Goal: Information Seeking & Learning: Get advice/opinions

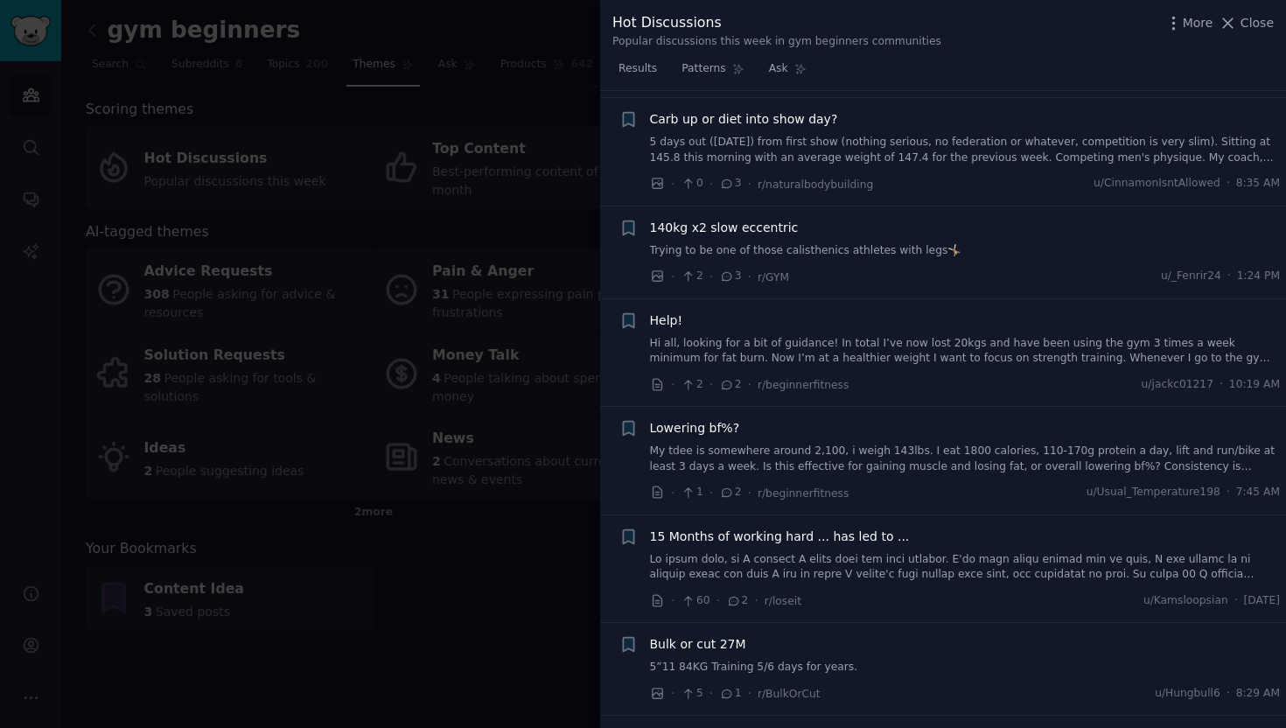
scroll to position [8042, 0]
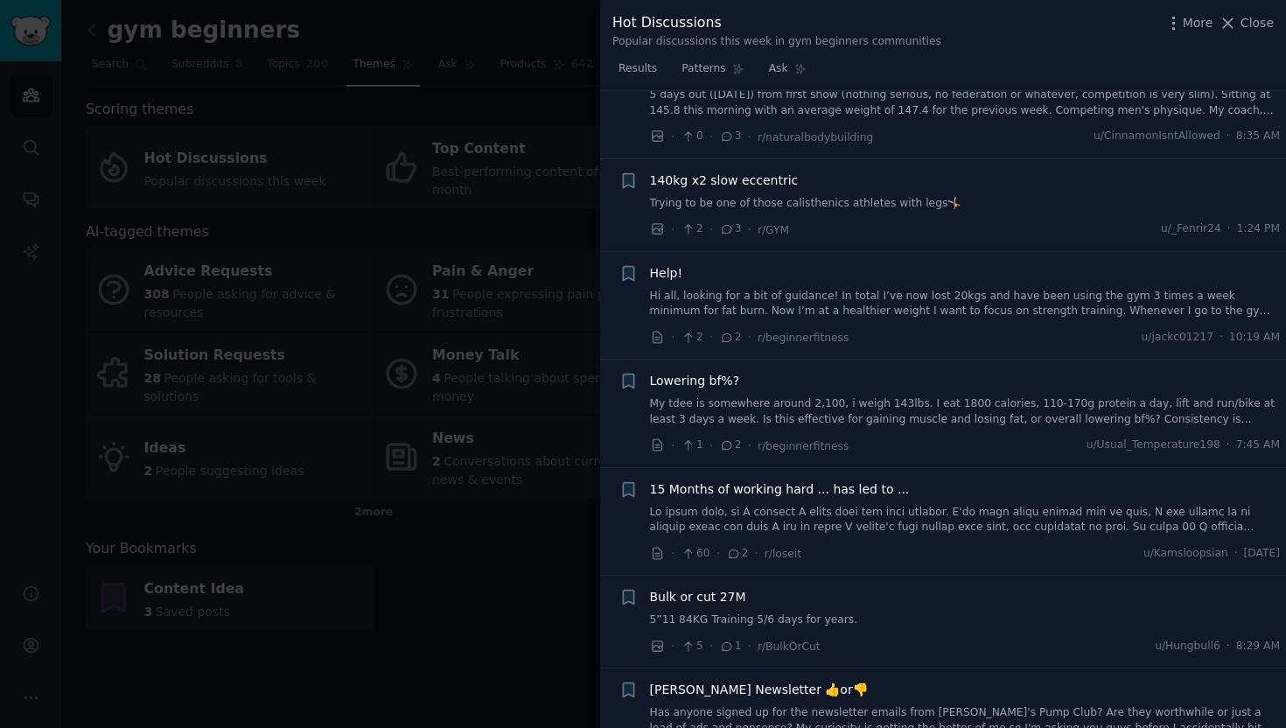
click at [831, 480] on span "15 Months of working hard ... has led to ..." at bounding box center [780, 489] width 260 height 18
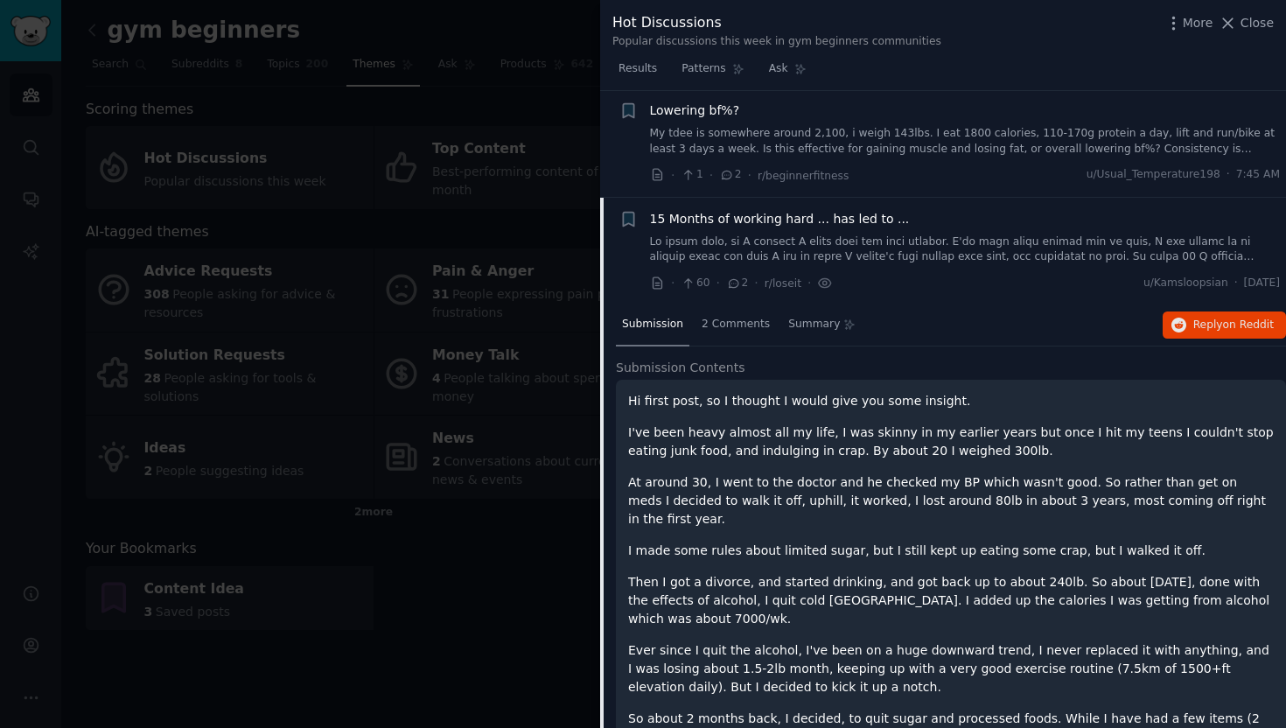
scroll to position [8361, 0]
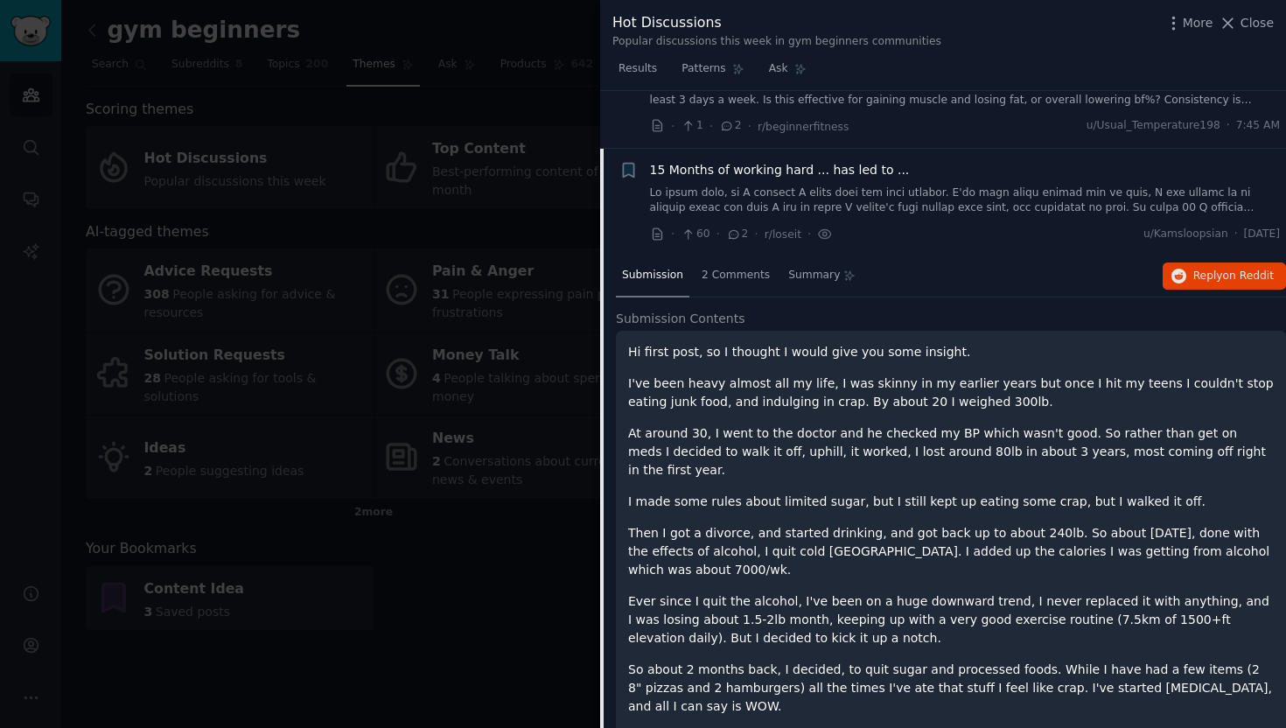
click at [878, 161] on span "15 Months of working hard ... has led to ..." at bounding box center [780, 170] width 260 height 18
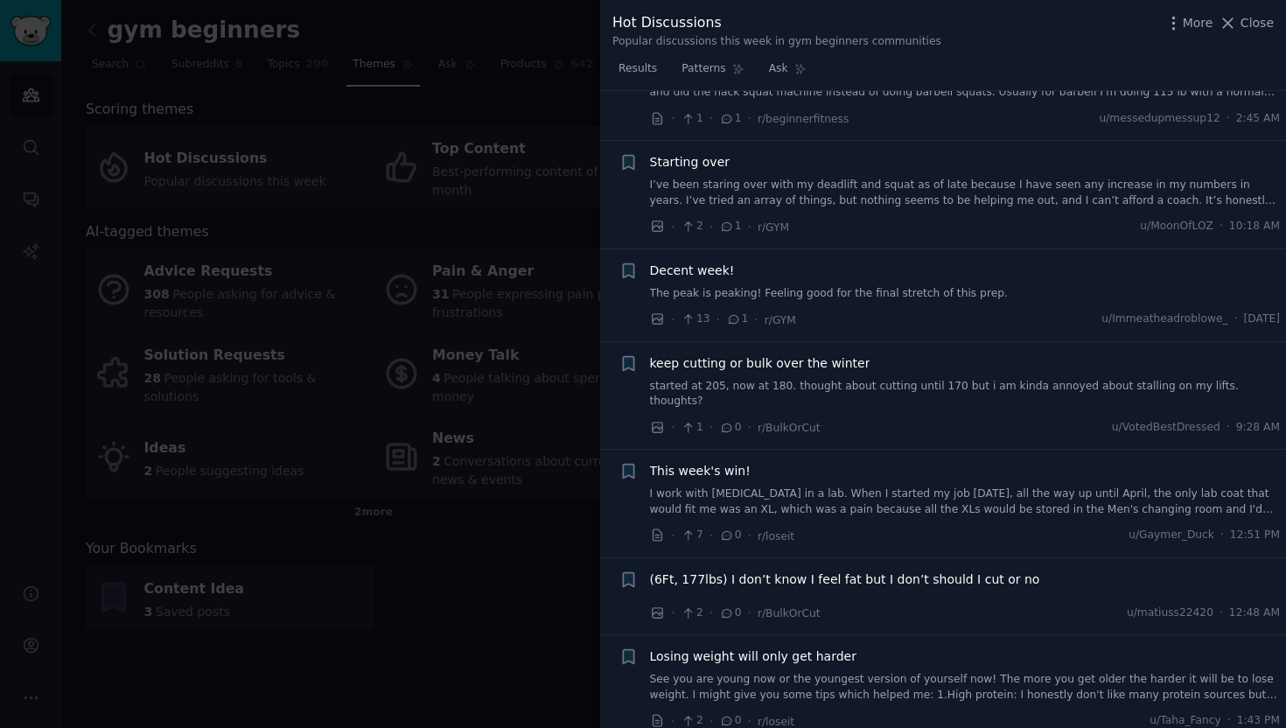
scroll to position [9355, 0]
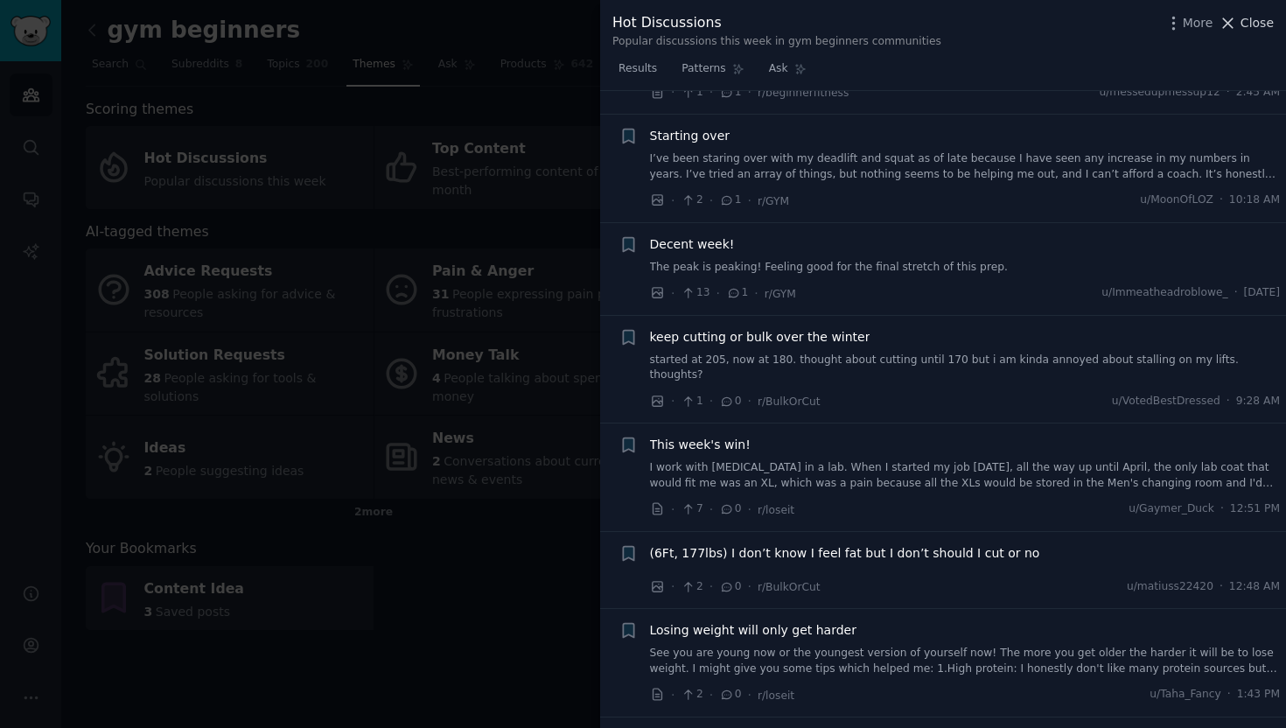
click at [1246, 27] on span "Close" at bounding box center [1257, 23] width 33 height 18
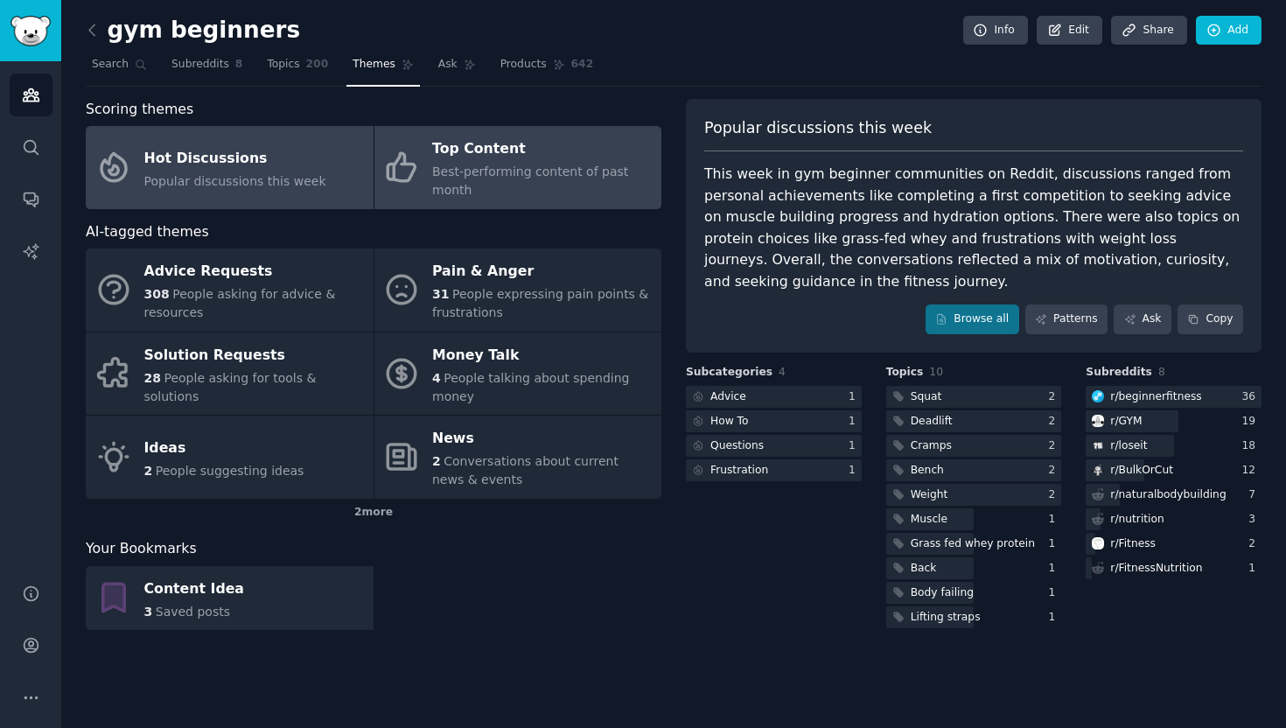
click at [544, 163] on div "Best-performing content of past month" at bounding box center [542, 181] width 220 height 37
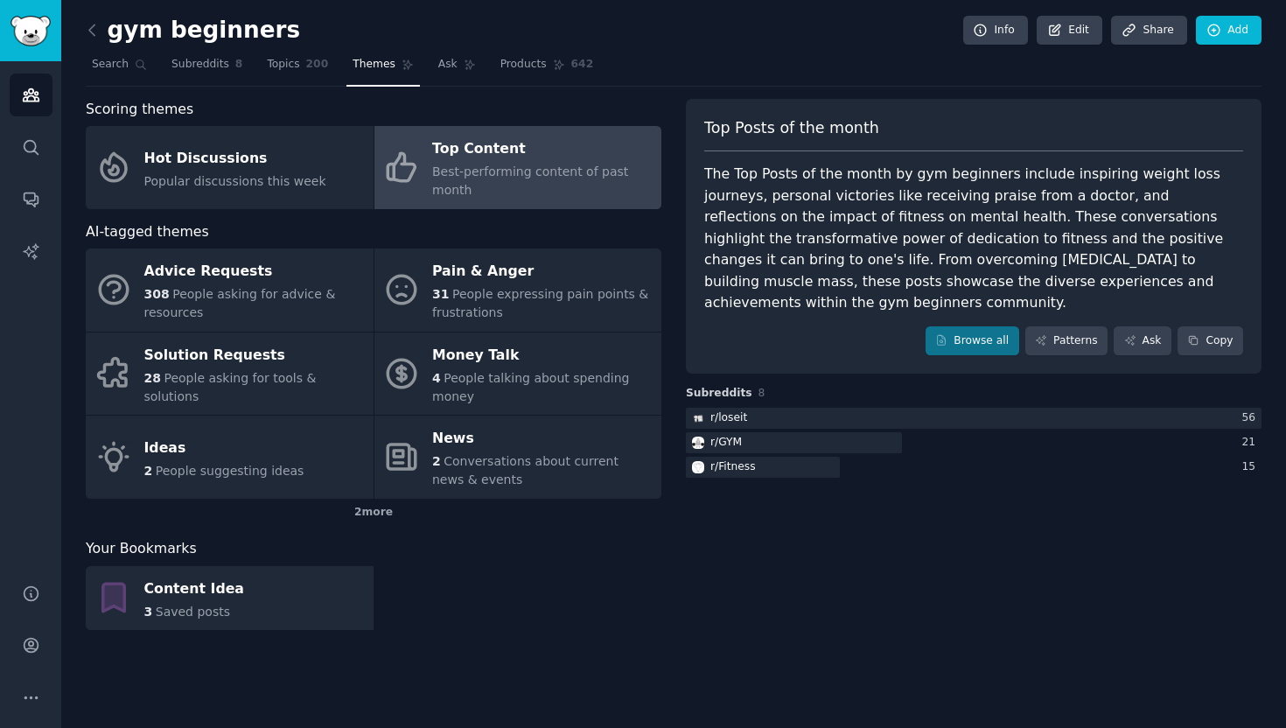
click at [975, 332] on div "Top Posts of the month The Top Posts of the month by gym beginners include insp…" at bounding box center [974, 237] width 576 height 276
click at [980, 326] on link "Browse all" at bounding box center [973, 341] width 94 height 30
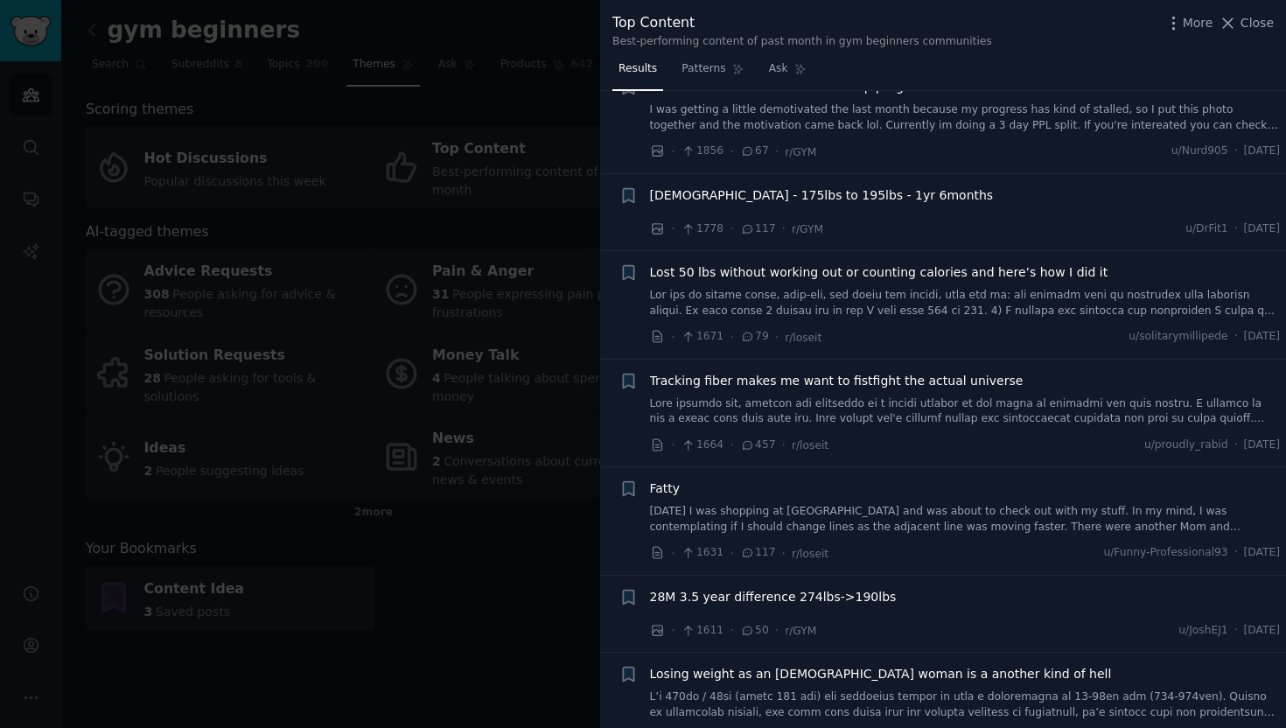
scroll to position [1079, 0]
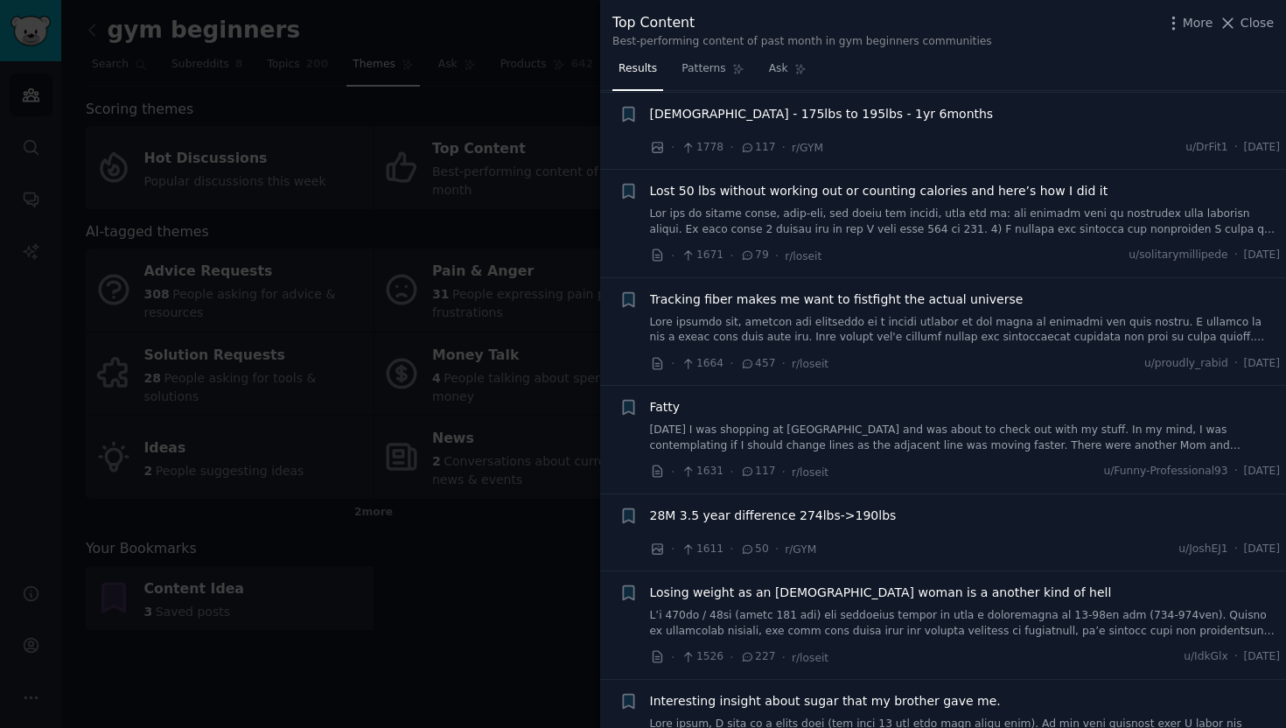
click at [935, 290] on span "Tracking fiber makes me want to fistfight the actual universe" at bounding box center [837, 299] width 374 height 18
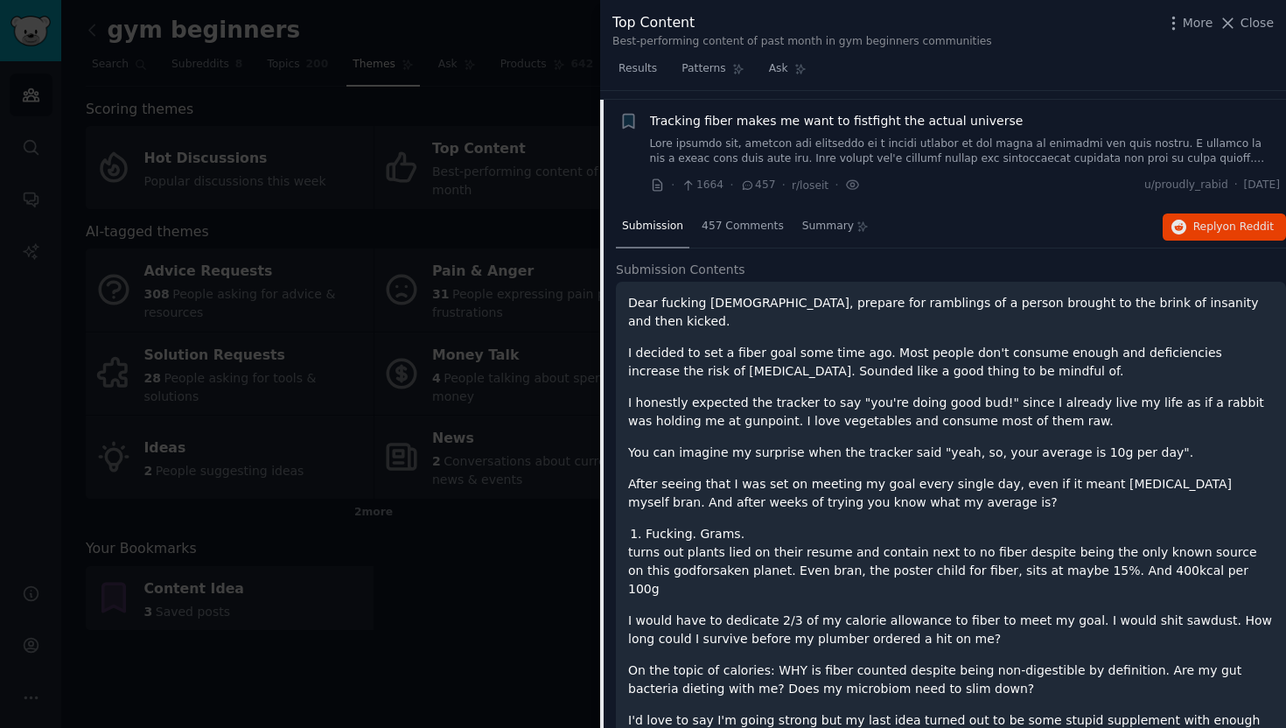
scroll to position [1643, 0]
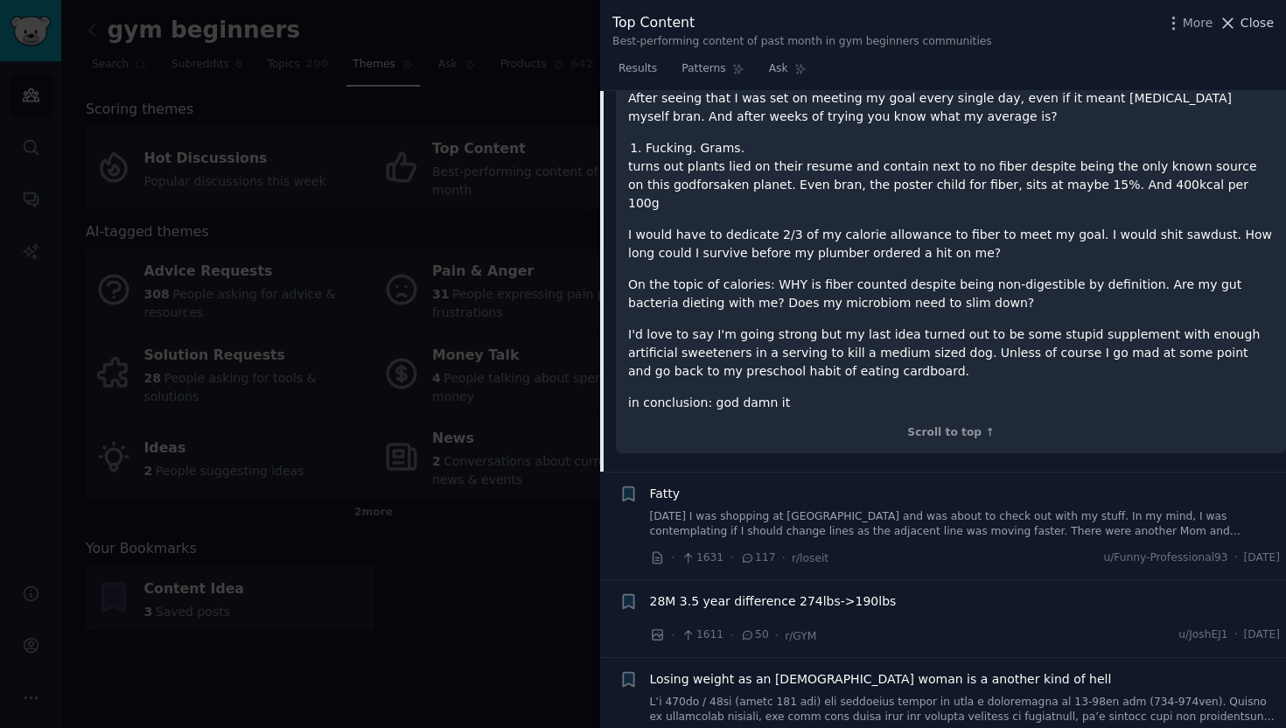
click at [1244, 30] on span "Close" at bounding box center [1257, 23] width 33 height 18
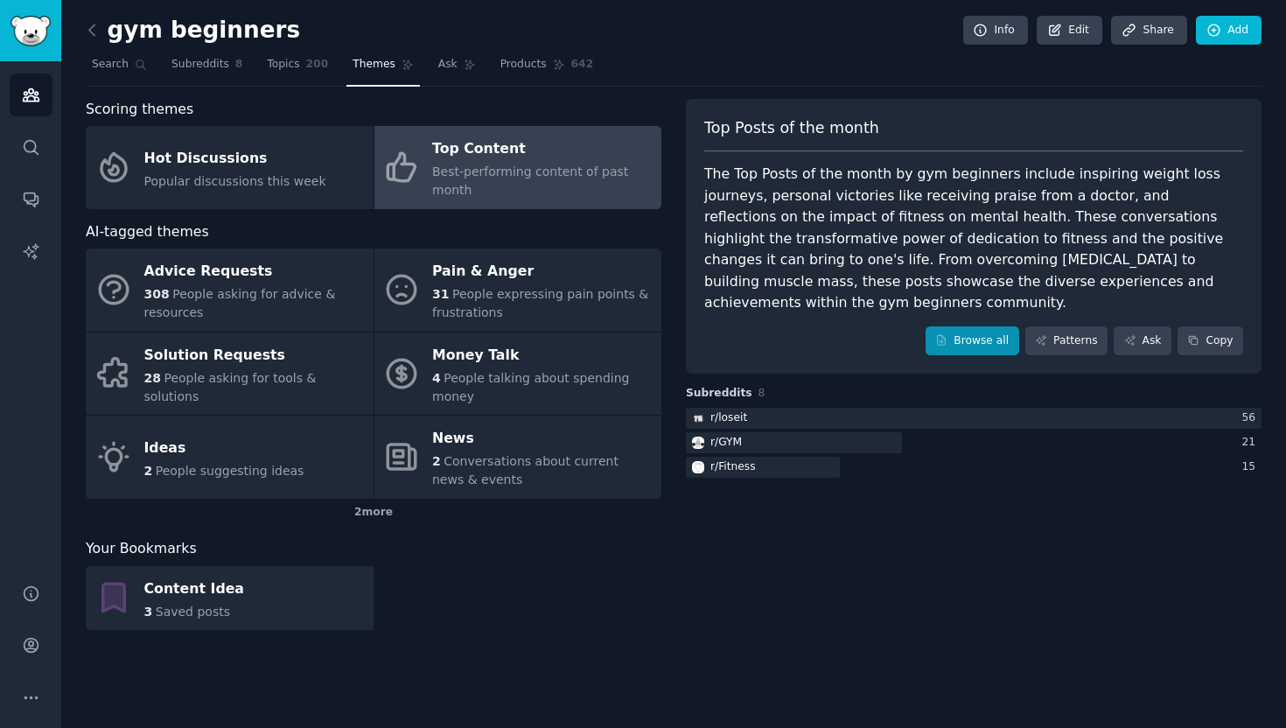
click at [980, 327] on link "Browse all" at bounding box center [973, 341] width 94 height 30
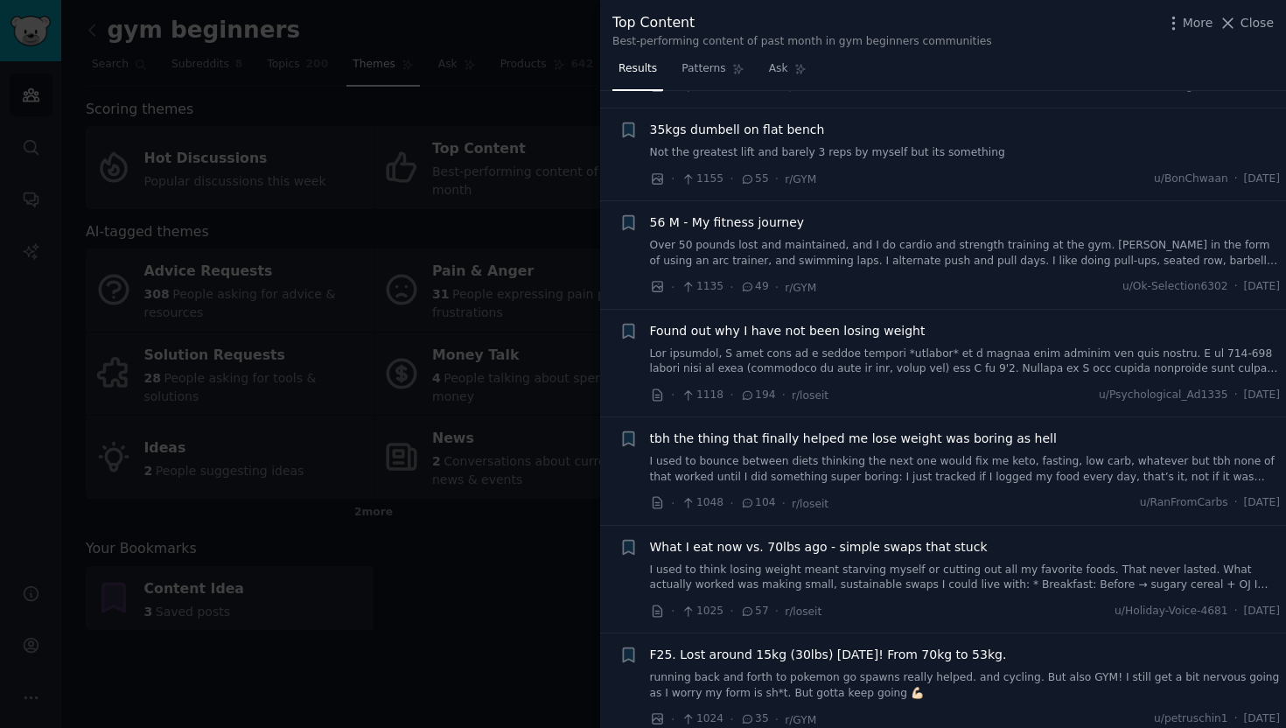
scroll to position [3035, 0]
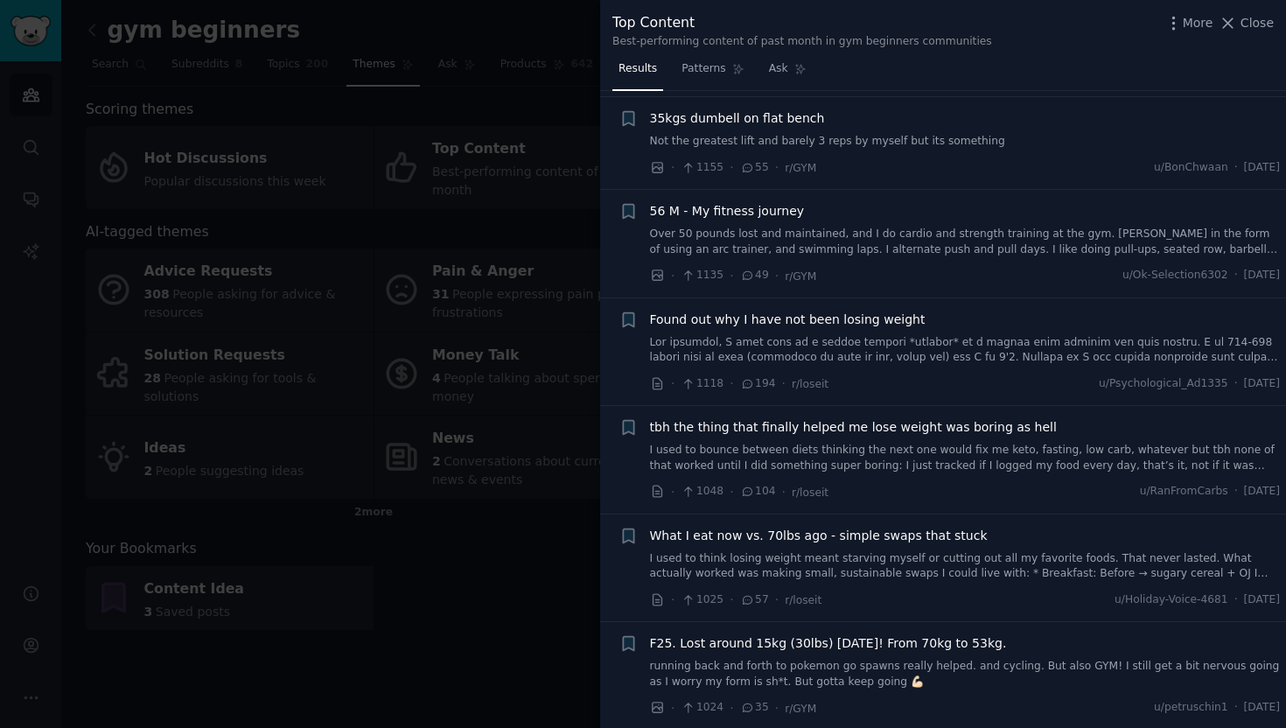
click at [891, 311] on span "Found out why I have not been losing weight" at bounding box center [788, 320] width 276 height 18
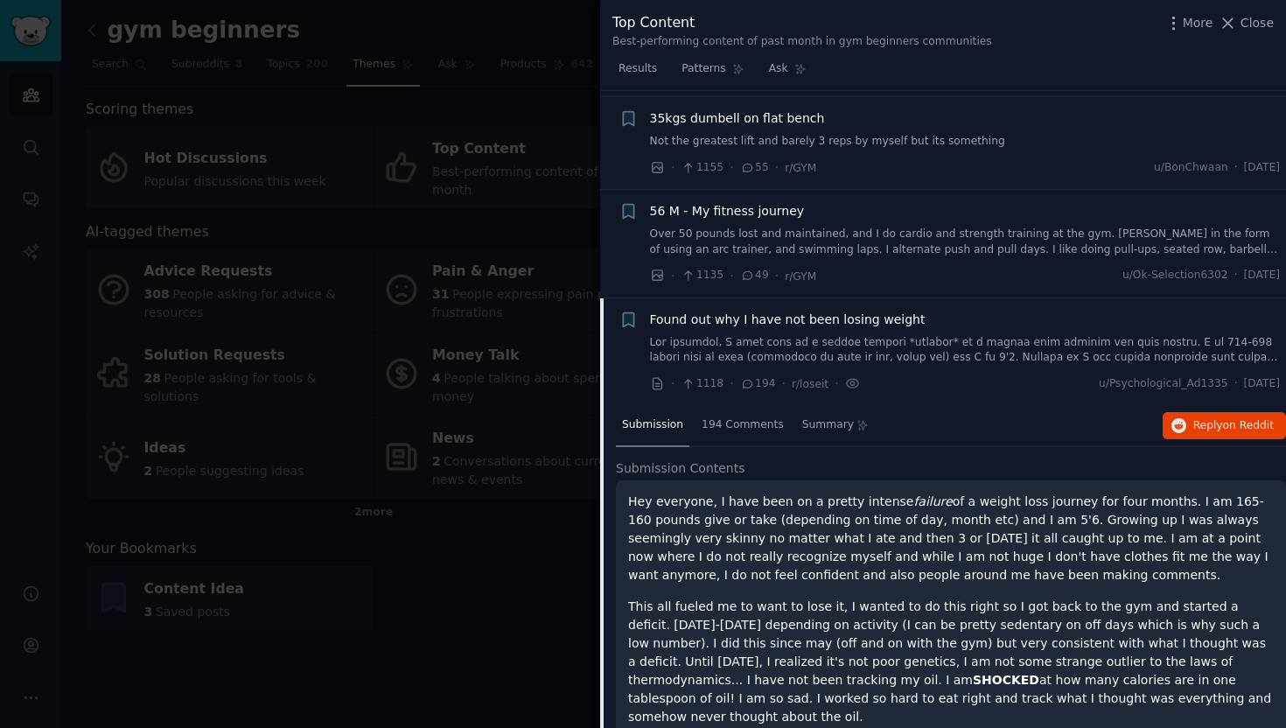
scroll to position [3220, 0]
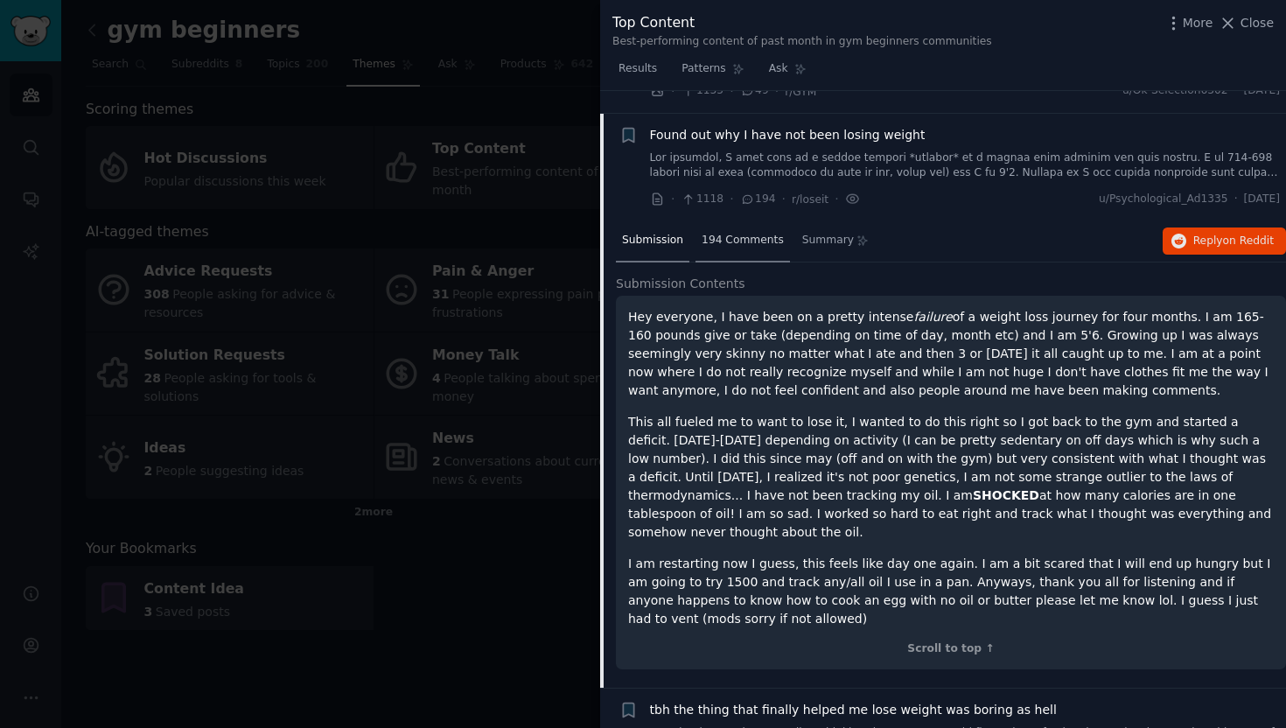
click at [710, 220] on div "194 Comments" at bounding box center [743, 241] width 94 height 42
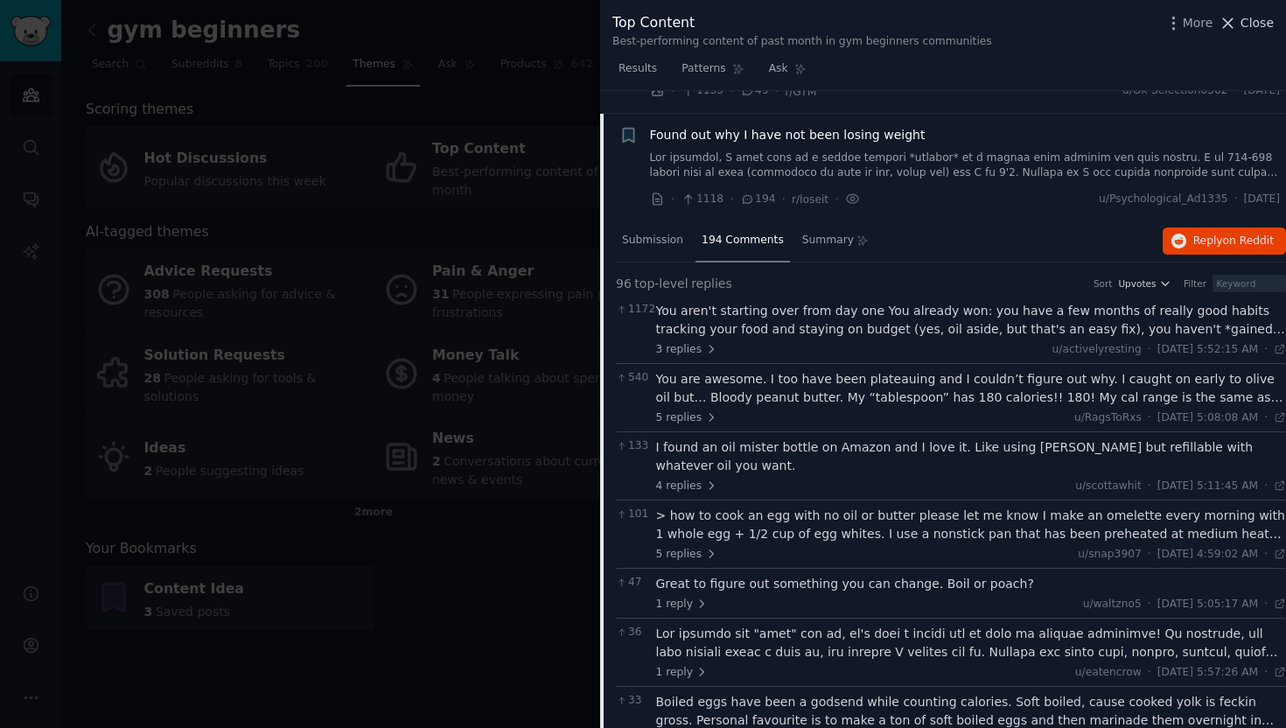
click at [1256, 27] on span "Close" at bounding box center [1257, 23] width 33 height 18
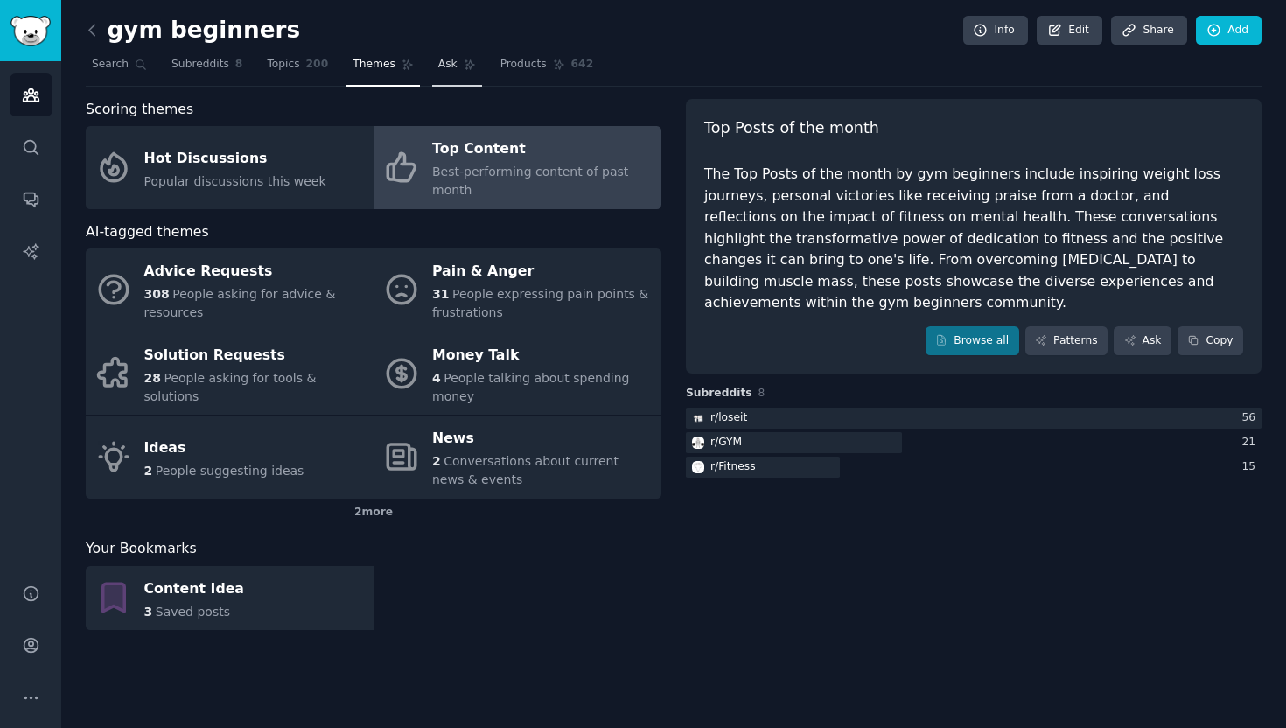
click at [438, 65] on span "Ask" at bounding box center [447, 65] width 19 height 16
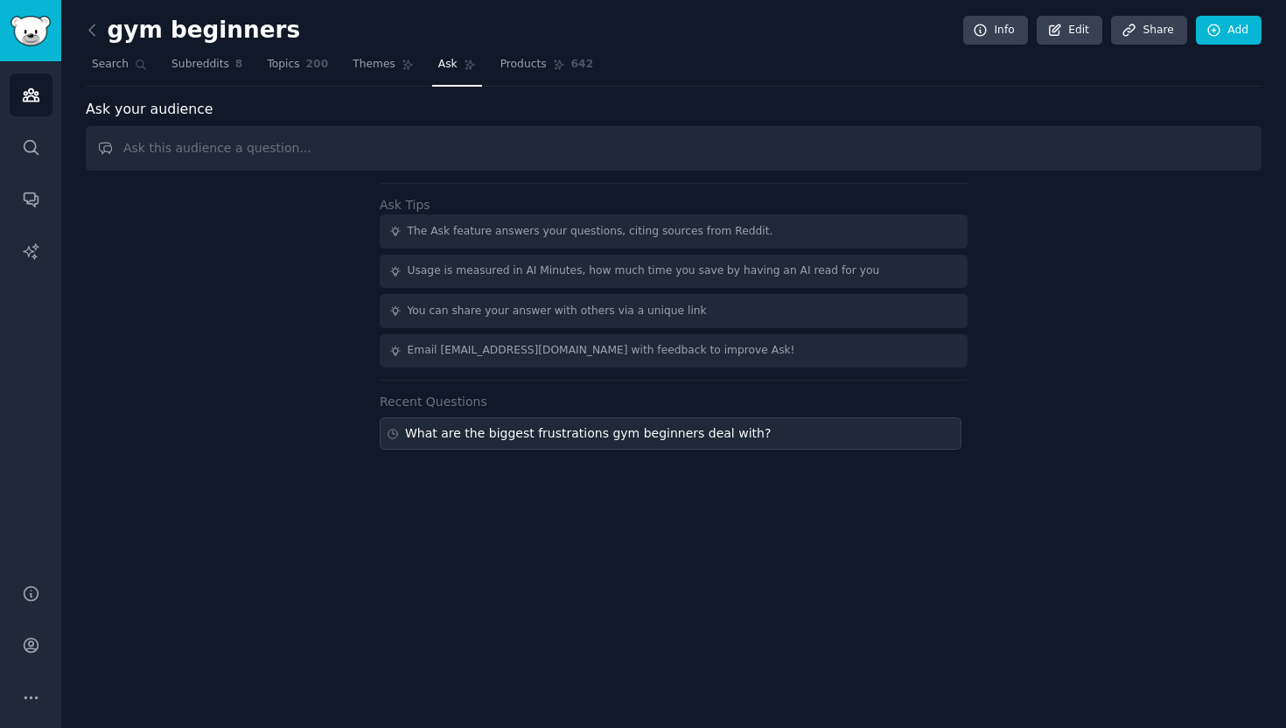
click at [543, 440] on div "What are the biggest frustrations gym beginners deal with?" at bounding box center [671, 433] width 582 height 32
type input "What are the biggest frustrations gym beginners deal with?"
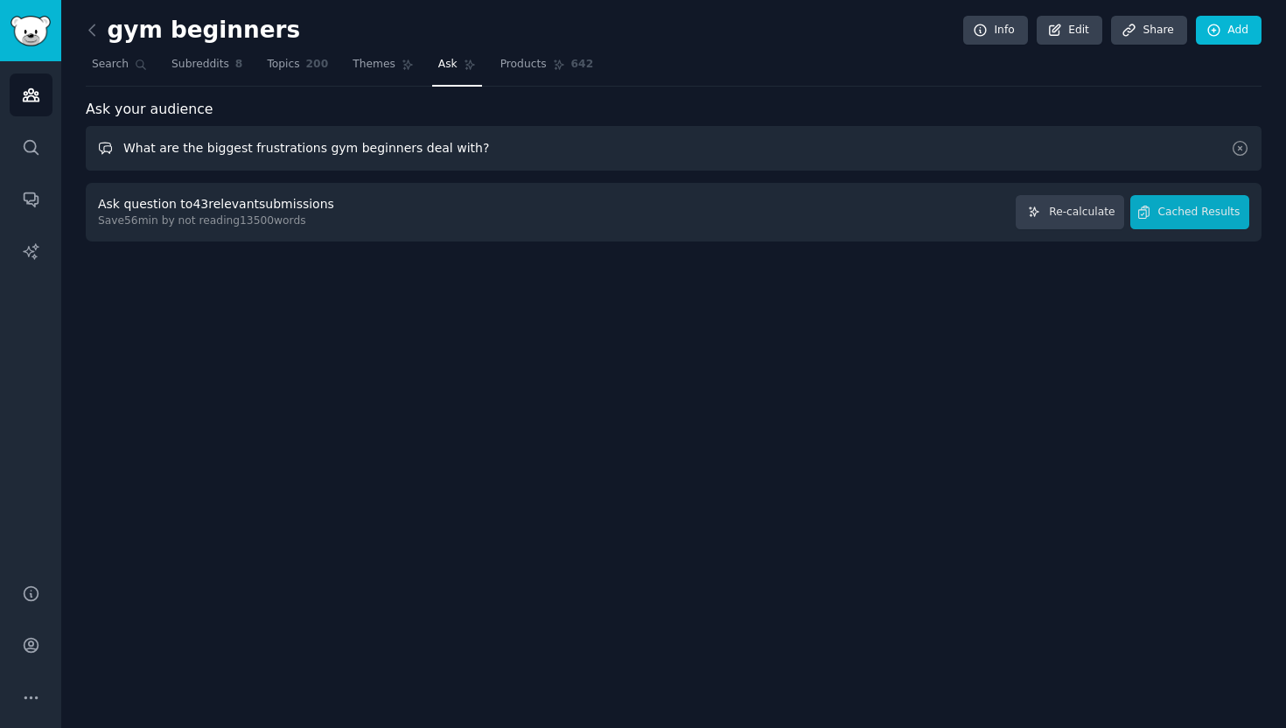
click at [604, 148] on input "What are the biggest frustrations gym beginners deal with?" at bounding box center [674, 148] width 1176 height 45
click at [628, 362] on div "gym beginners Info Edit Share Add Search Subreddits 8 Topics 200 Themes Ask Pro…" at bounding box center [673, 364] width 1225 height 728
click at [1176, 215] on span "Cached Results" at bounding box center [1199, 213] width 82 height 16
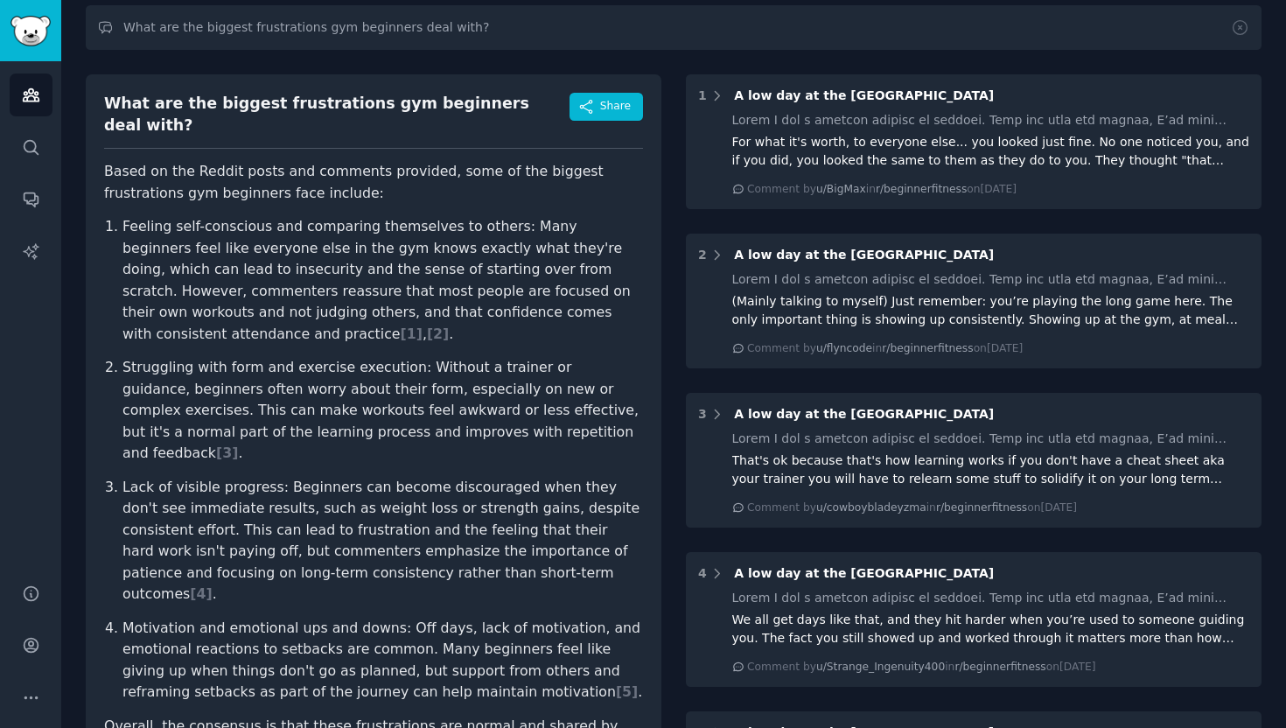
scroll to position [147, 0]
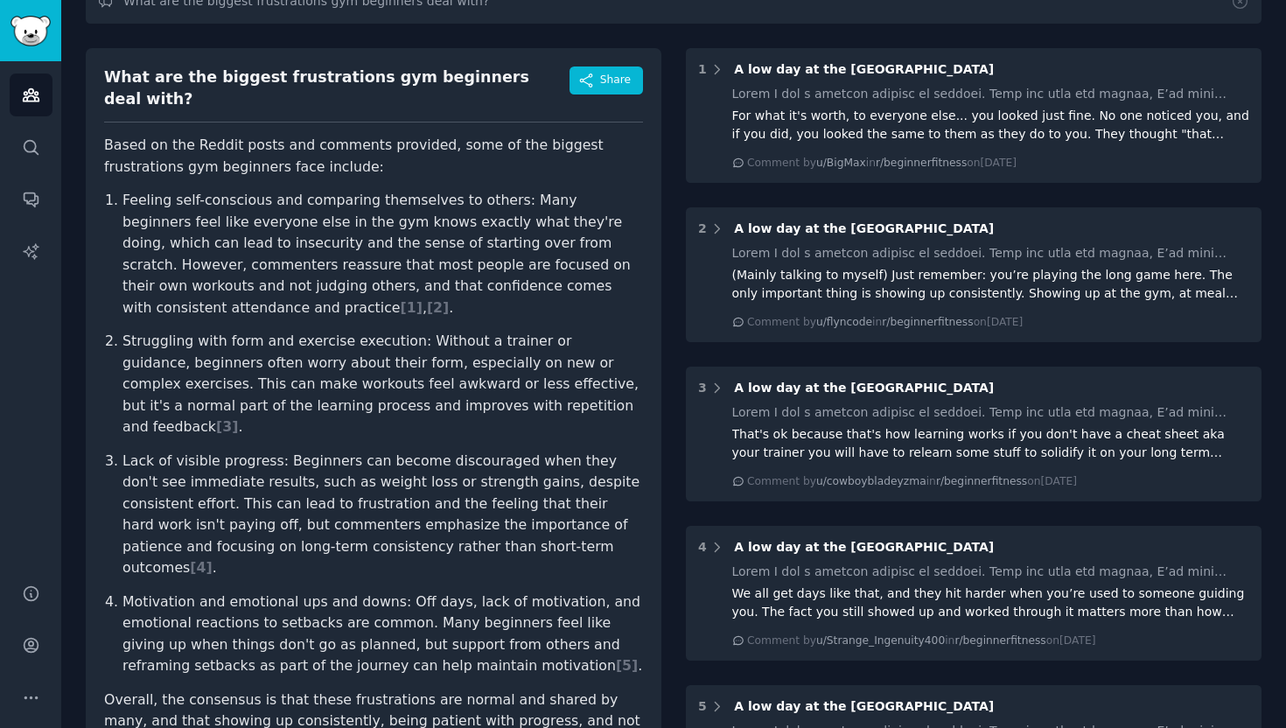
click at [399, 214] on p "Feeling self-conscious and comparing themselves to others: Many beginners feel …" at bounding box center [382, 254] width 521 height 129
click at [427, 299] on span "[ 2 ]" at bounding box center [438, 307] width 22 height 17
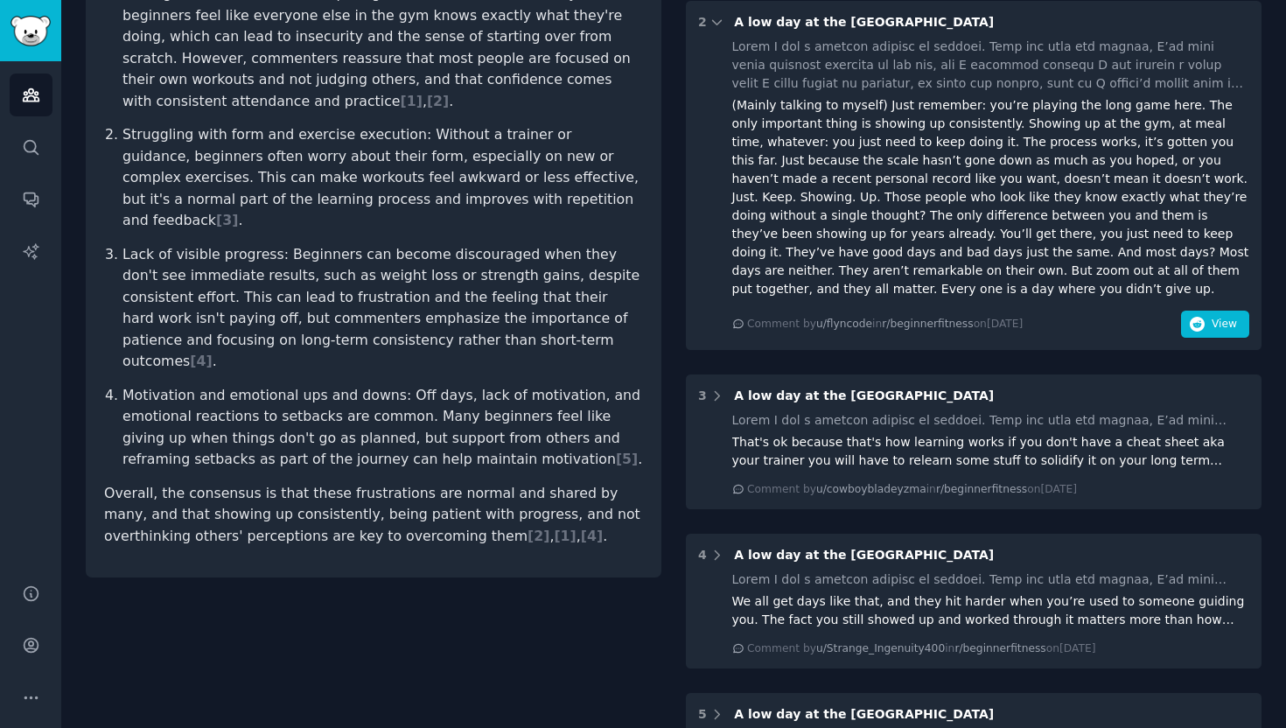
scroll to position [18, 0]
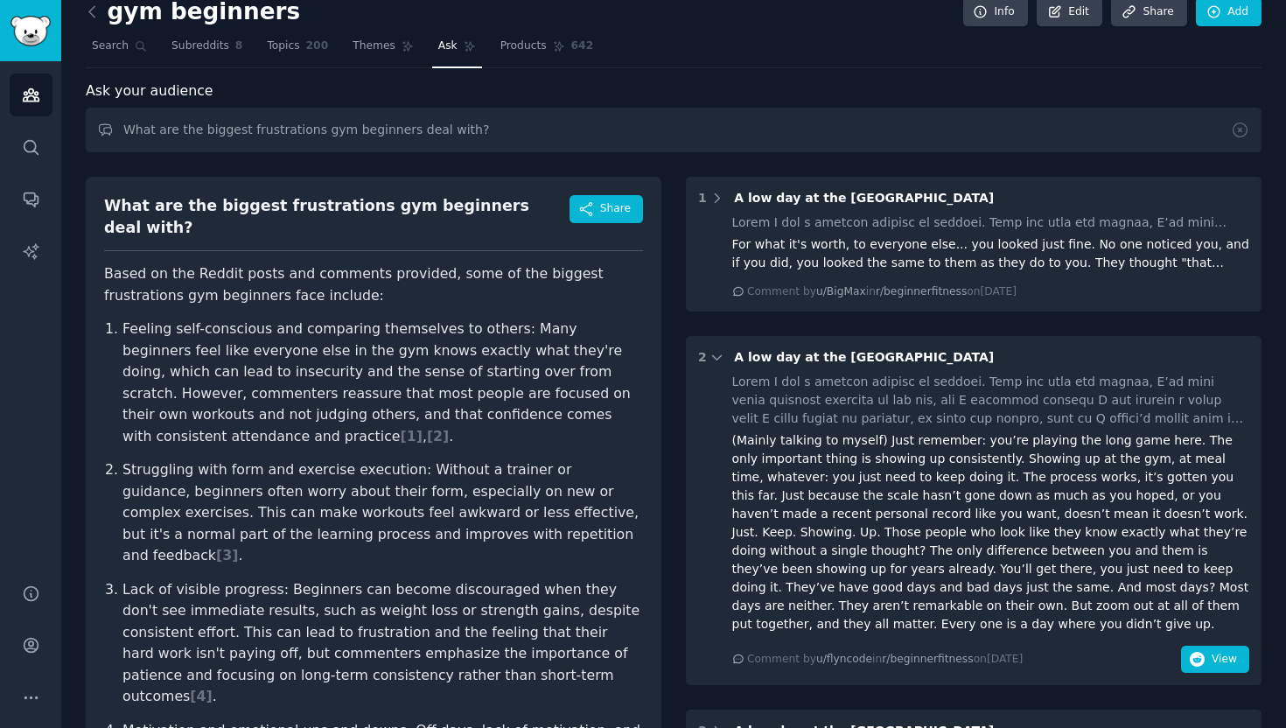
click at [349, 356] on p "Feeling self-conscious and comparing themselves to others: Many beginners feel …" at bounding box center [382, 382] width 521 height 129
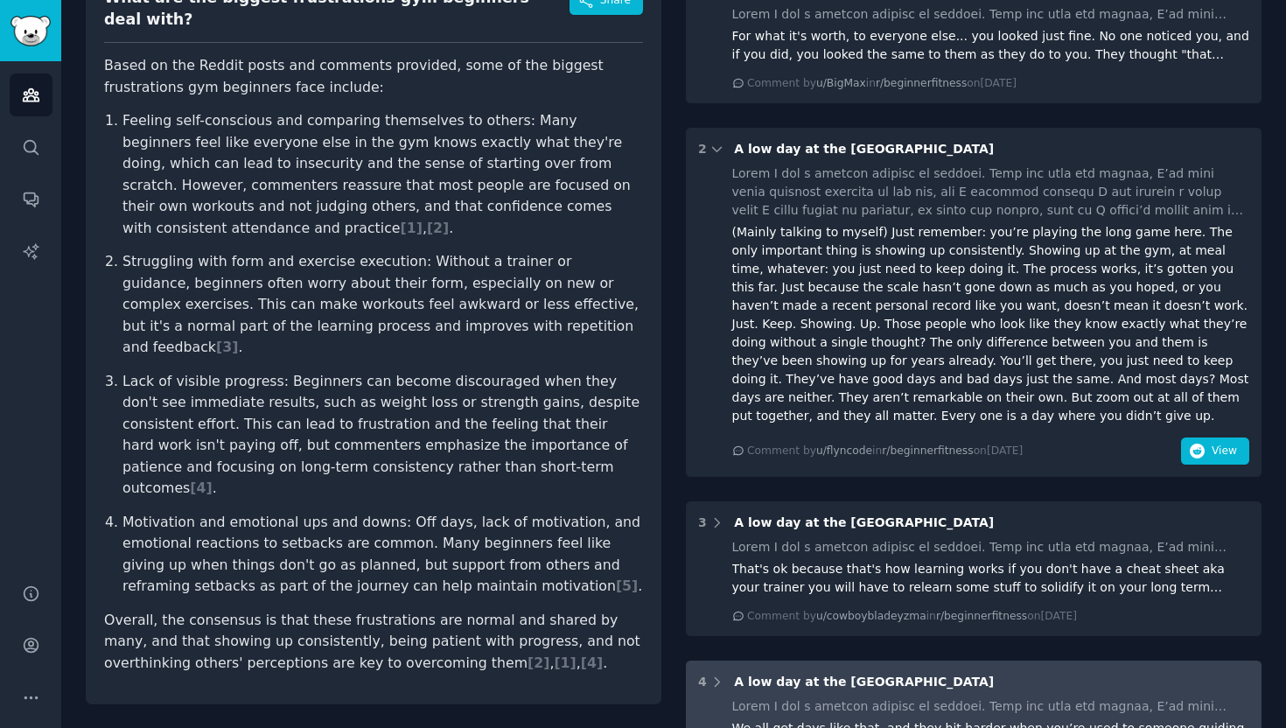
scroll to position [59, 0]
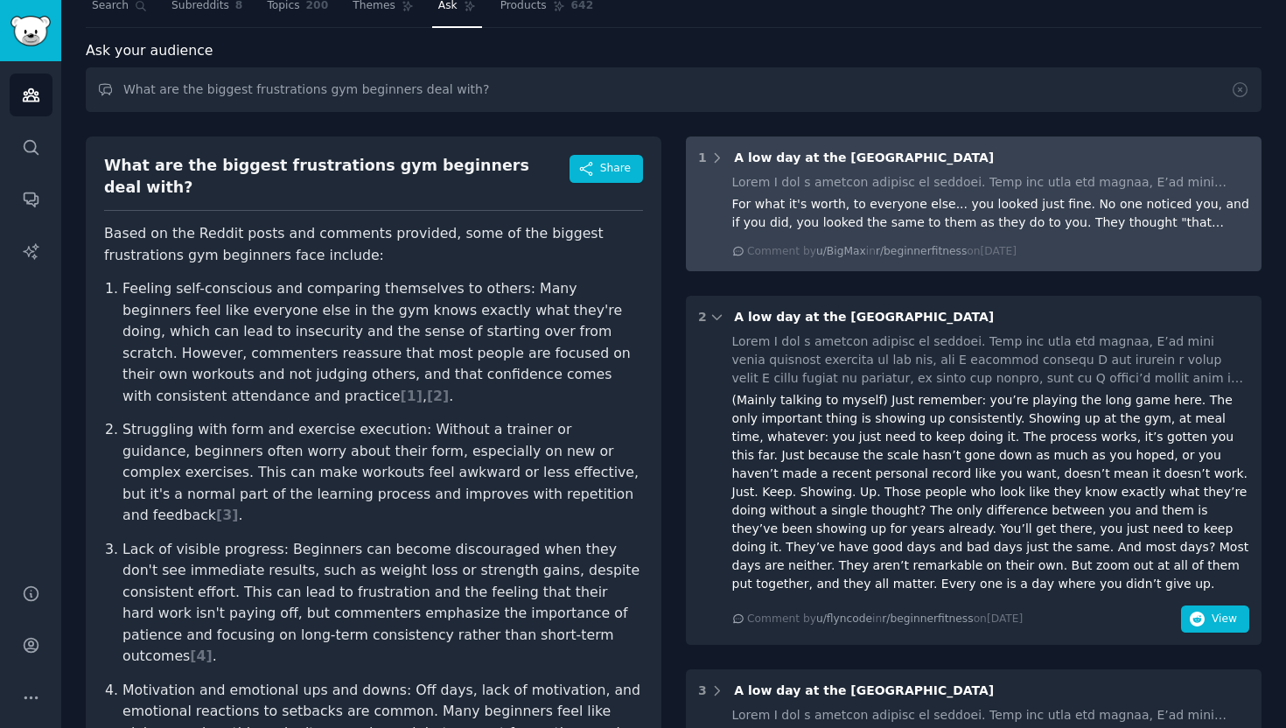
click at [798, 232] on div "For what it's worth, to everyone else... you looked just fine. No one noticed y…" at bounding box center [991, 216] width 518 height 86
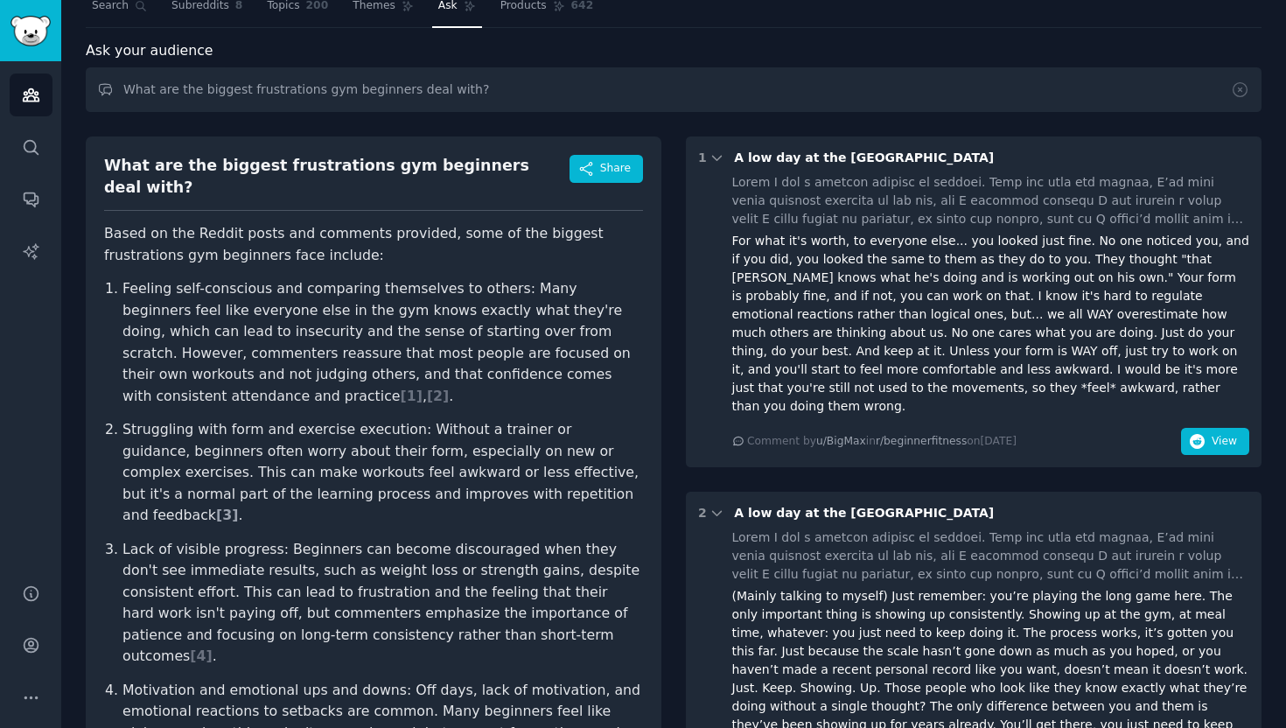
click at [238, 507] on span "[ 3 ]" at bounding box center [227, 515] width 22 height 17
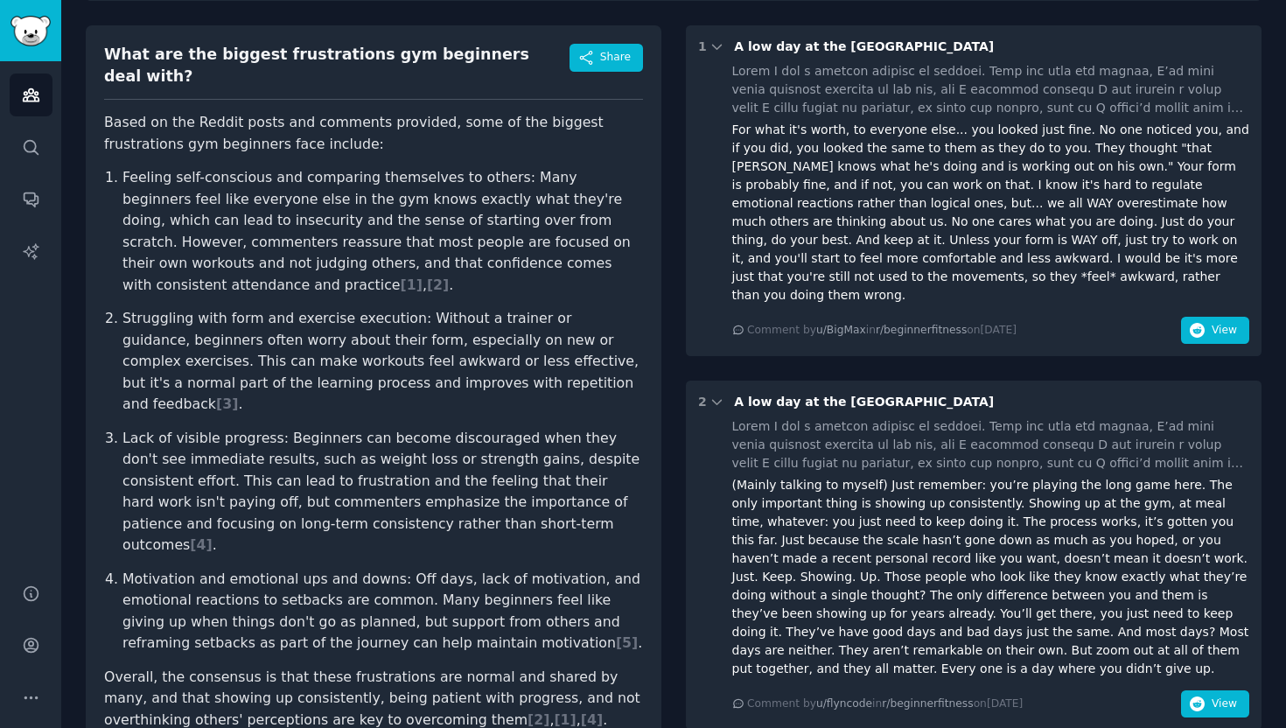
scroll to position [227, 0]
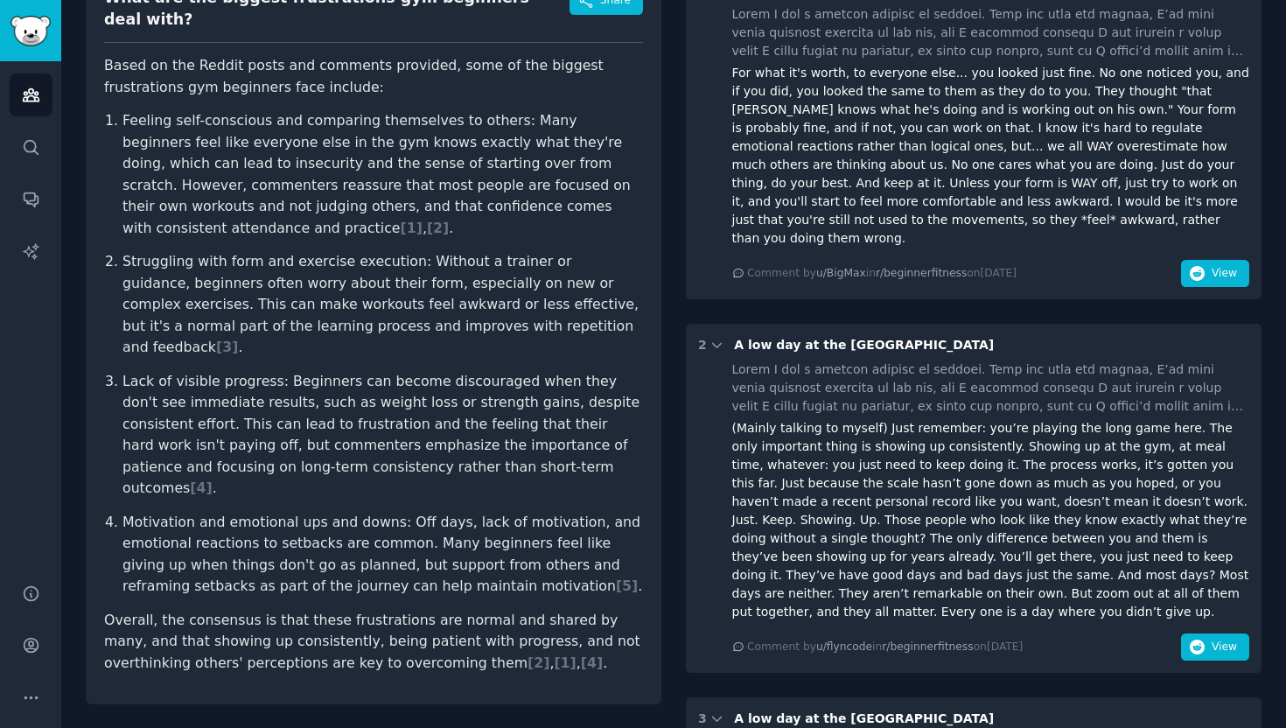
click at [425, 409] on p "Lack of visible progress: Beginners can become discouraged when they don't see …" at bounding box center [382, 435] width 521 height 129
click at [212, 479] on span "[ 4 ]" at bounding box center [201, 487] width 22 height 17
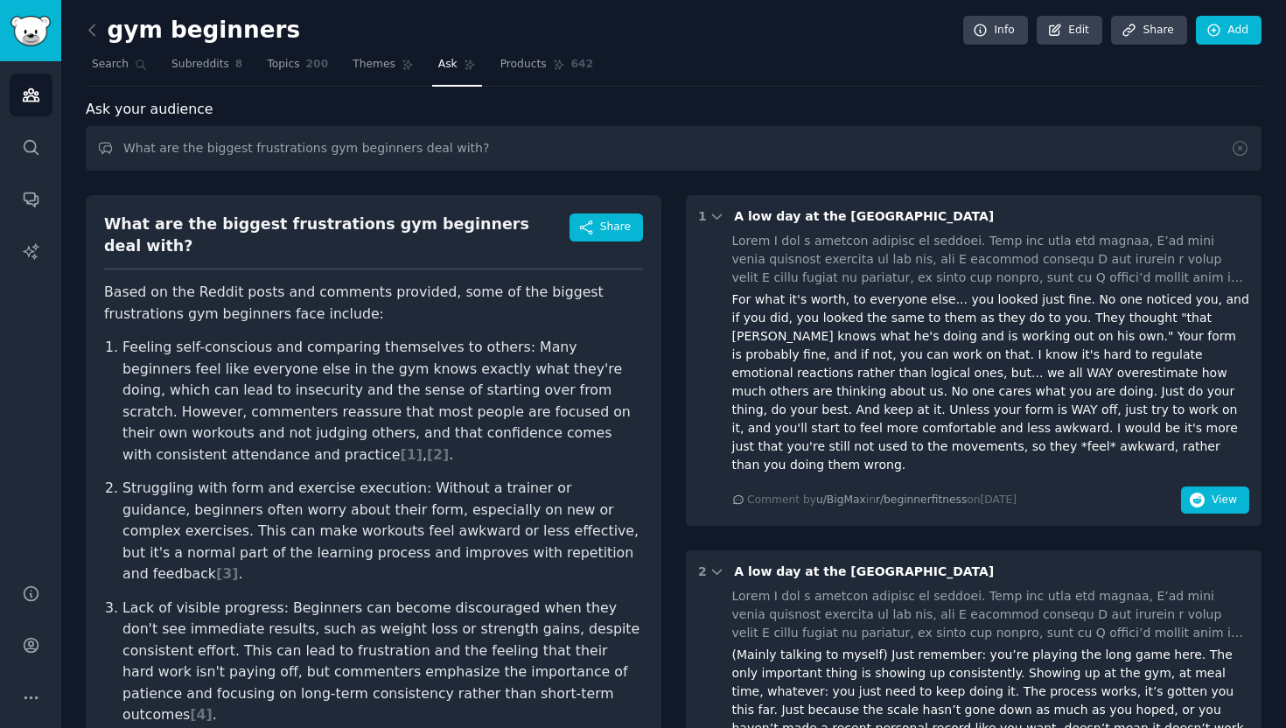
scroll to position [0, 0]
click at [374, 63] on span "Themes" at bounding box center [374, 65] width 43 height 16
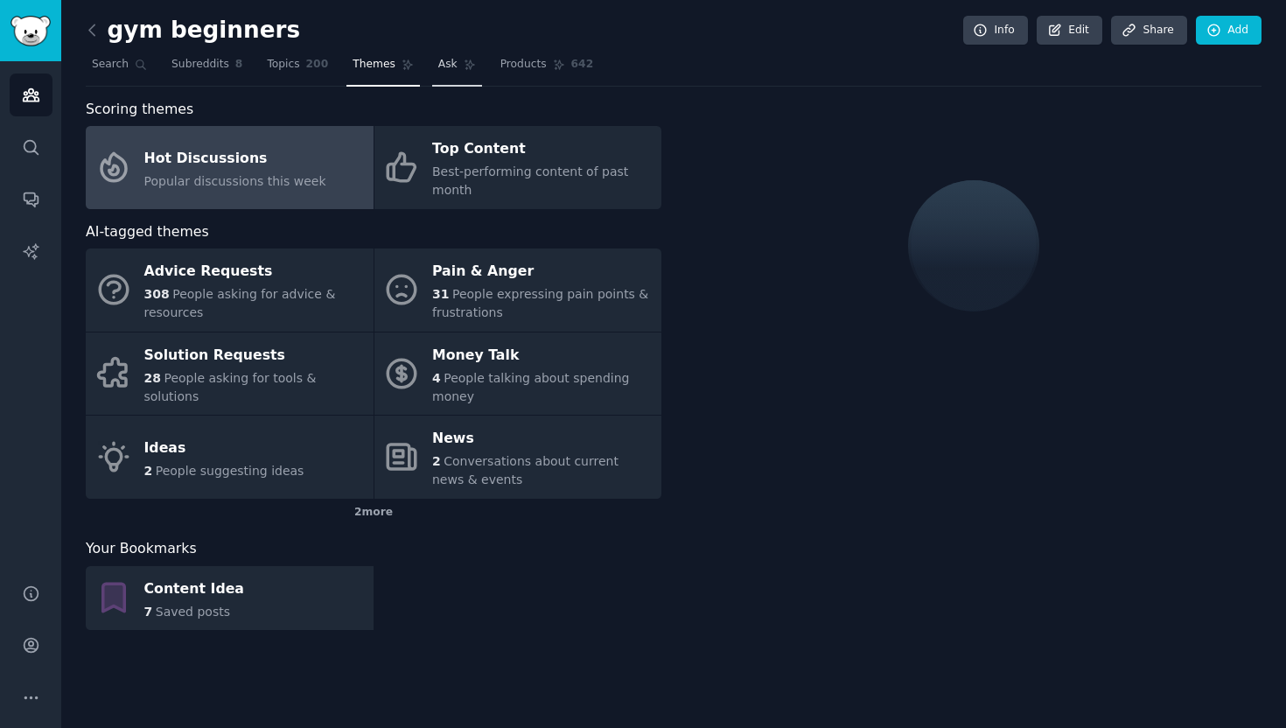
click at [450, 66] on span "Ask" at bounding box center [447, 65] width 19 height 16
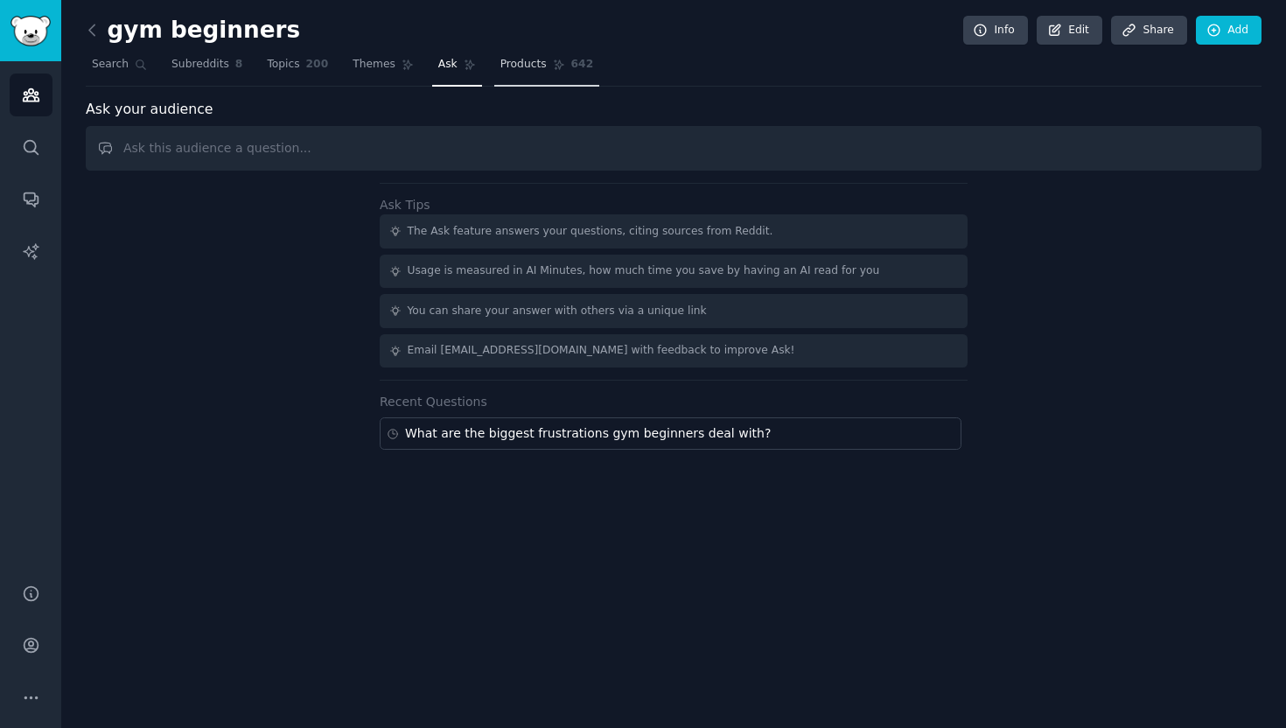
click at [517, 70] on span "Products" at bounding box center [523, 65] width 46 height 16
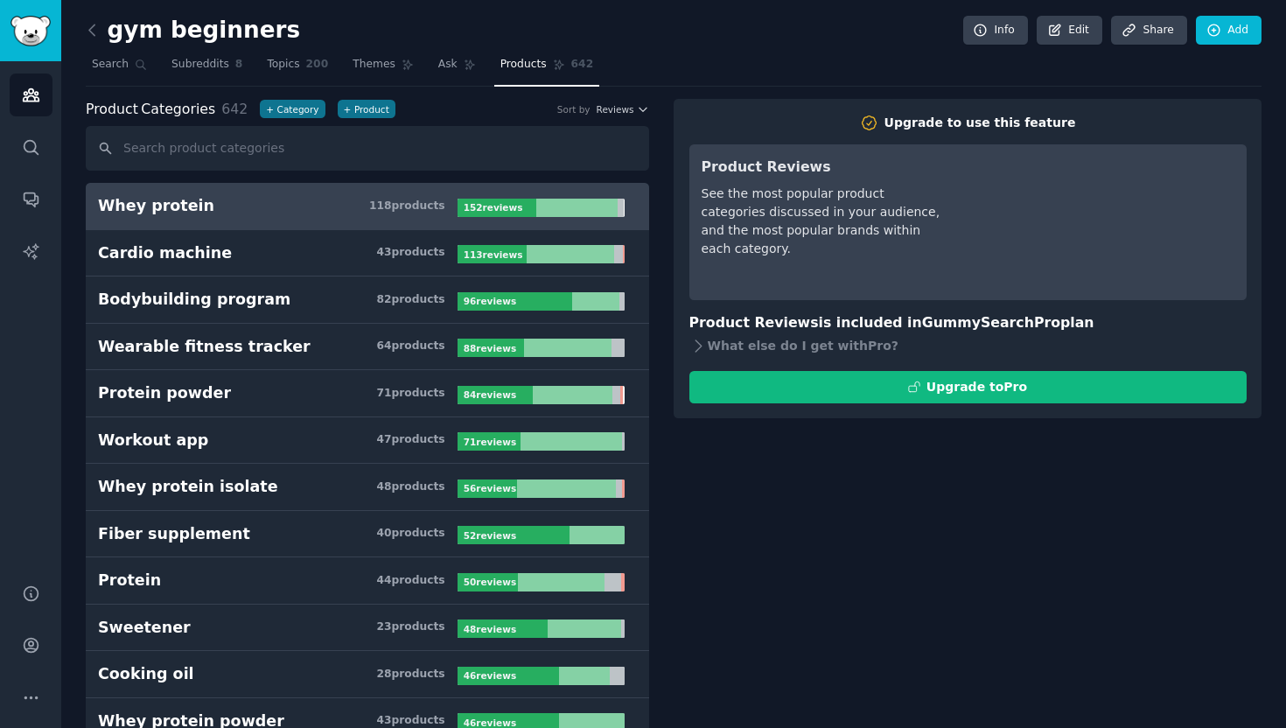
click at [522, 211] on div "152 review s" at bounding box center [495, 208] width 74 height 18
click at [290, 54] on link "Topics 200" at bounding box center [297, 69] width 73 height 36
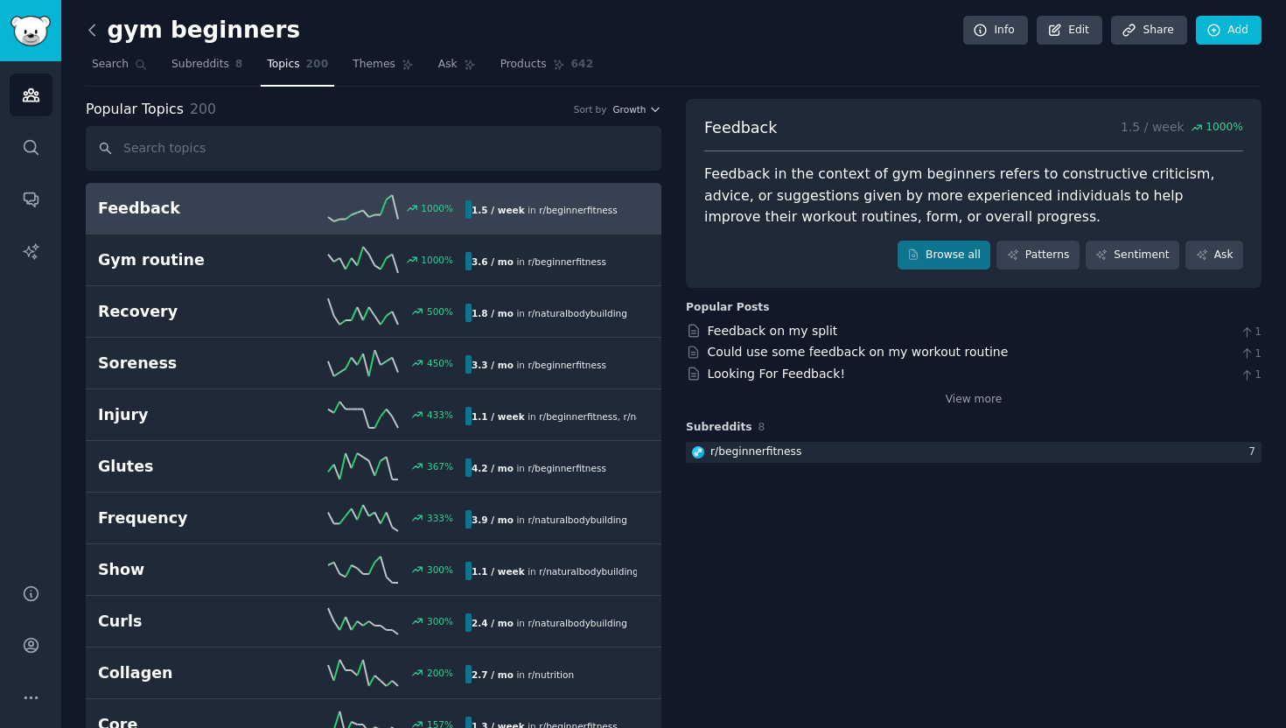
click at [87, 34] on icon at bounding box center [92, 30] width 18 height 18
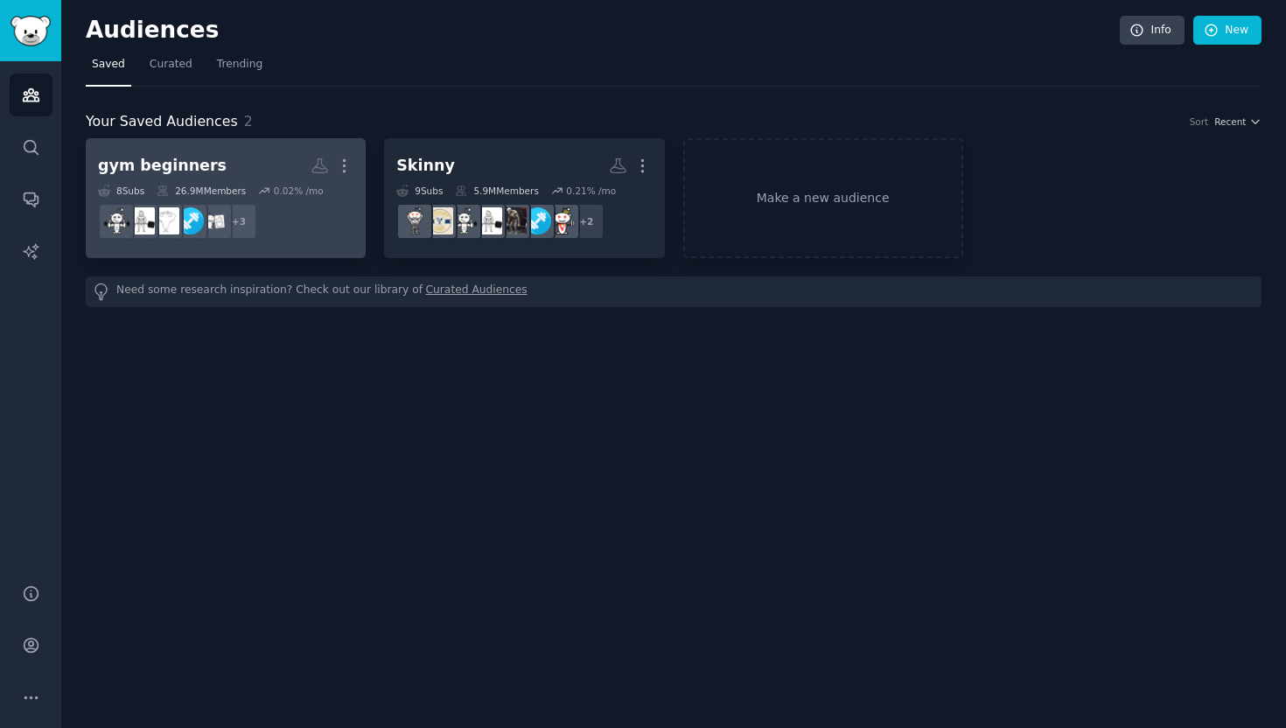
click at [271, 204] on dd "r/naturalbodybuilding, r/FitnessNutrition, r/nutrition + 3" at bounding box center [225, 221] width 255 height 49
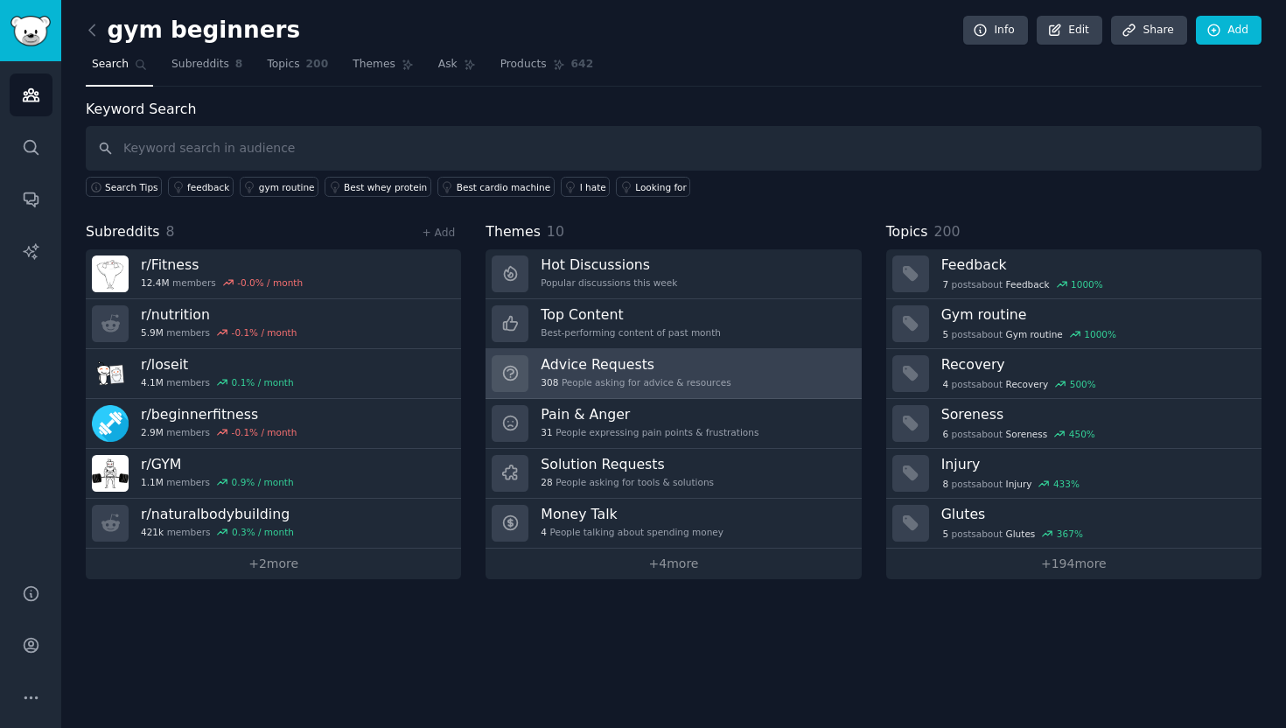
click at [699, 391] on link "Advice Requests 308 People asking for advice & resources" at bounding box center [673, 374] width 375 height 50
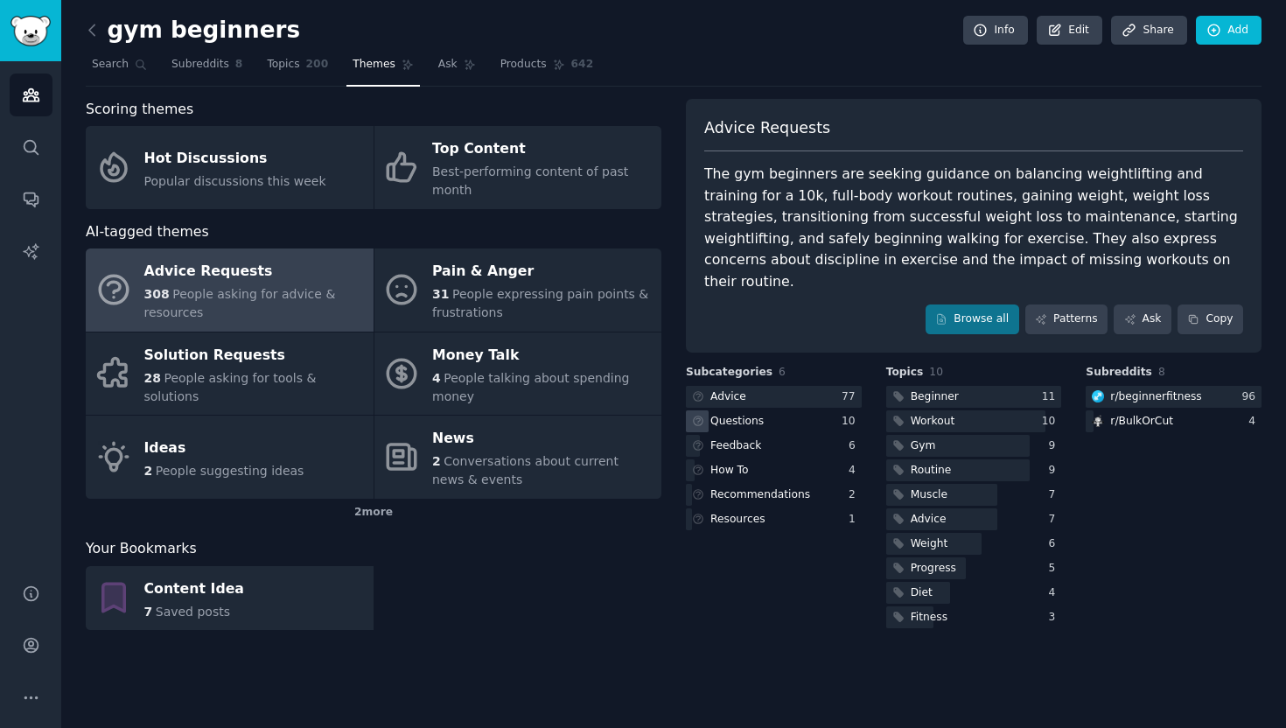
click at [760, 414] on div "Questions" at bounding box center [736, 422] width 53 height 16
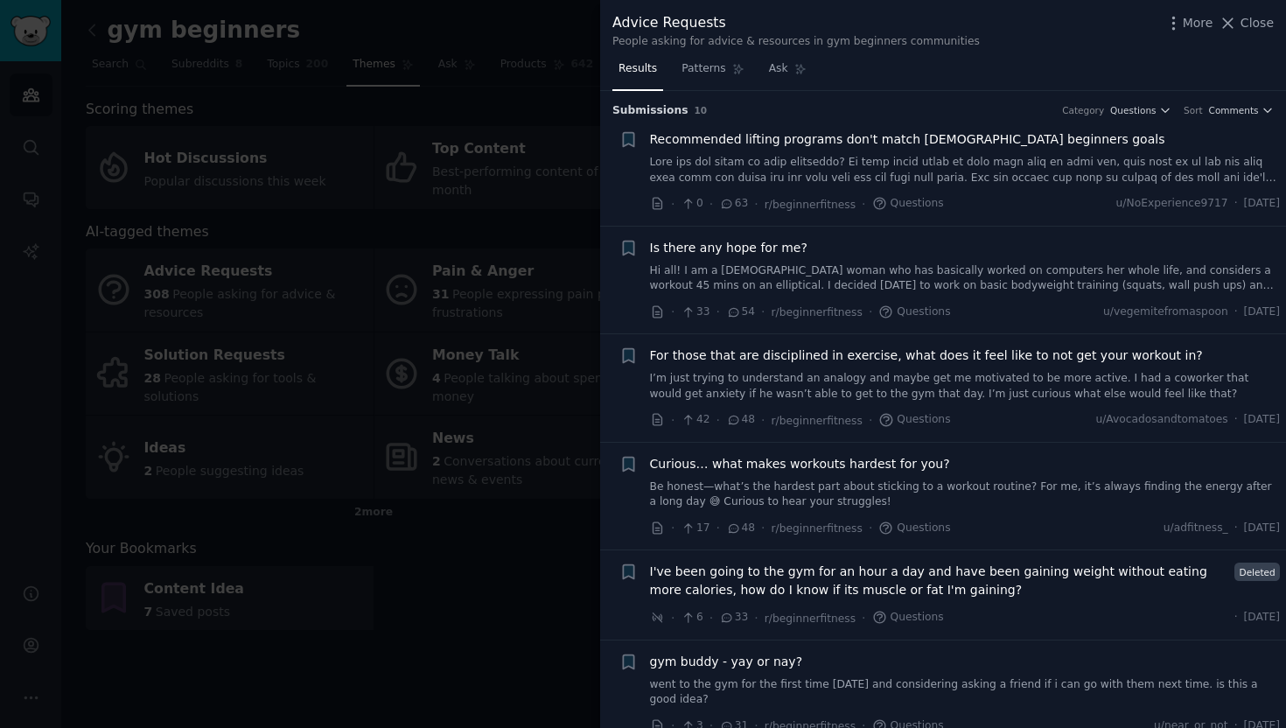
click at [865, 350] on span "For those that are disciplined in exercise, what does it feel like to not get y…" at bounding box center [926, 355] width 553 height 18
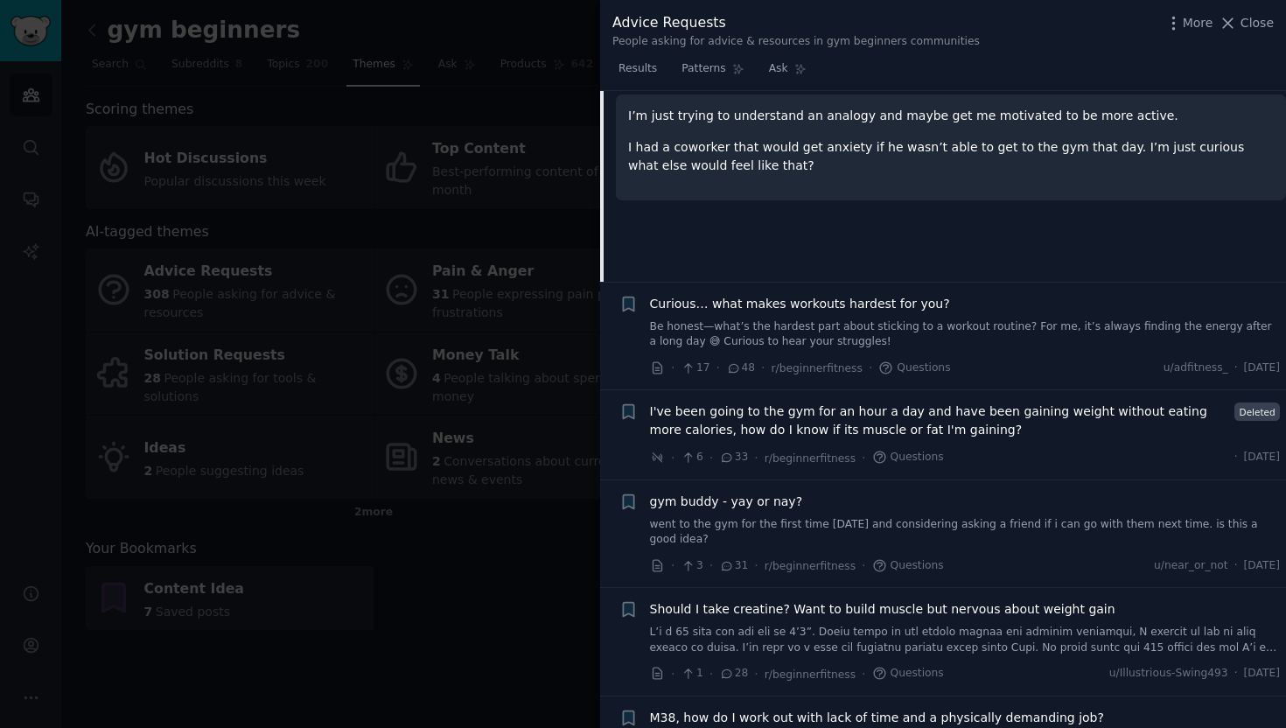
scroll to position [425, 0]
click at [951, 317] on link "Be honest—what’s the hardest part about sticking to a workout routine? For me, …" at bounding box center [965, 332] width 631 height 31
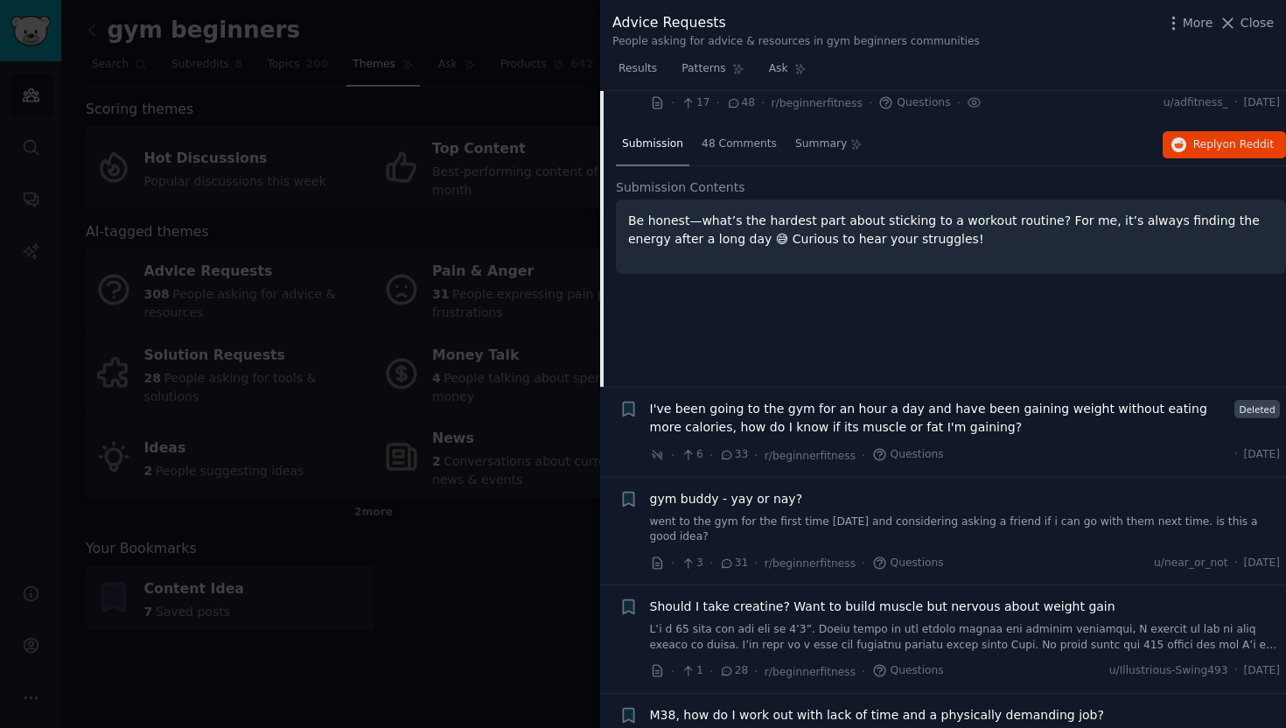
scroll to position [348, 0]
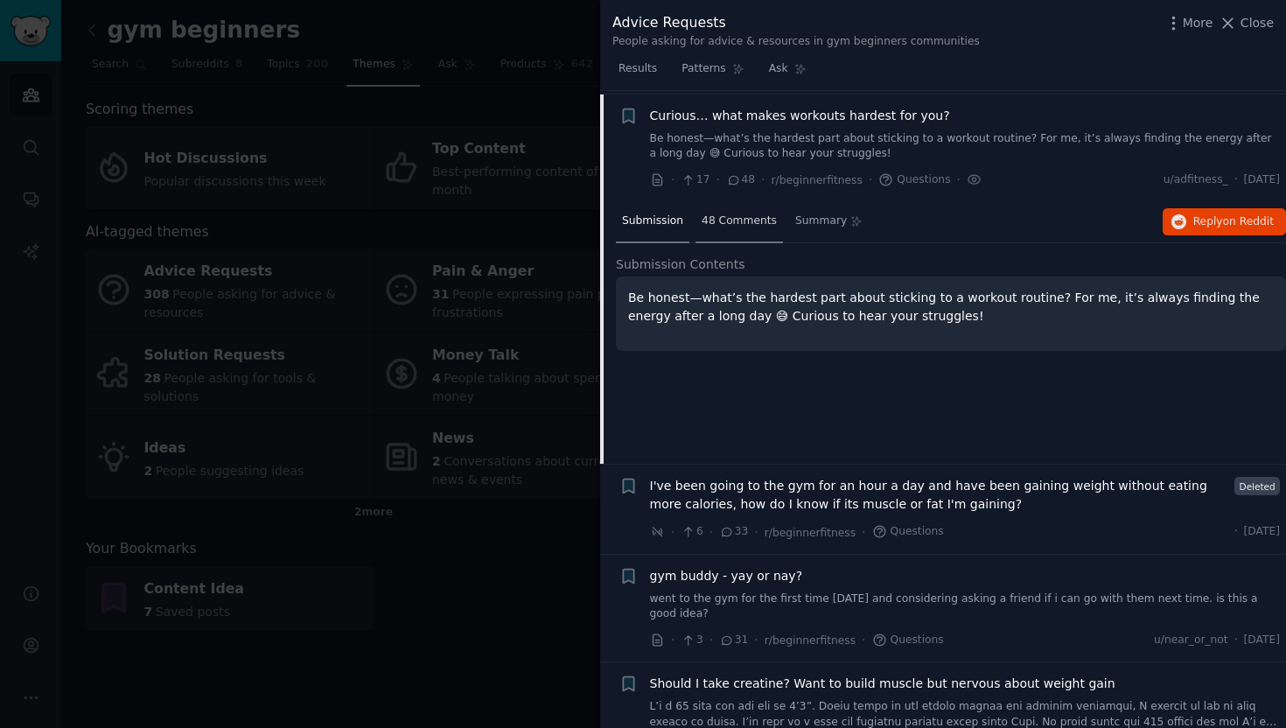
click at [750, 222] on span "48 Comments" at bounding box center [739, 221] width 75 height 16
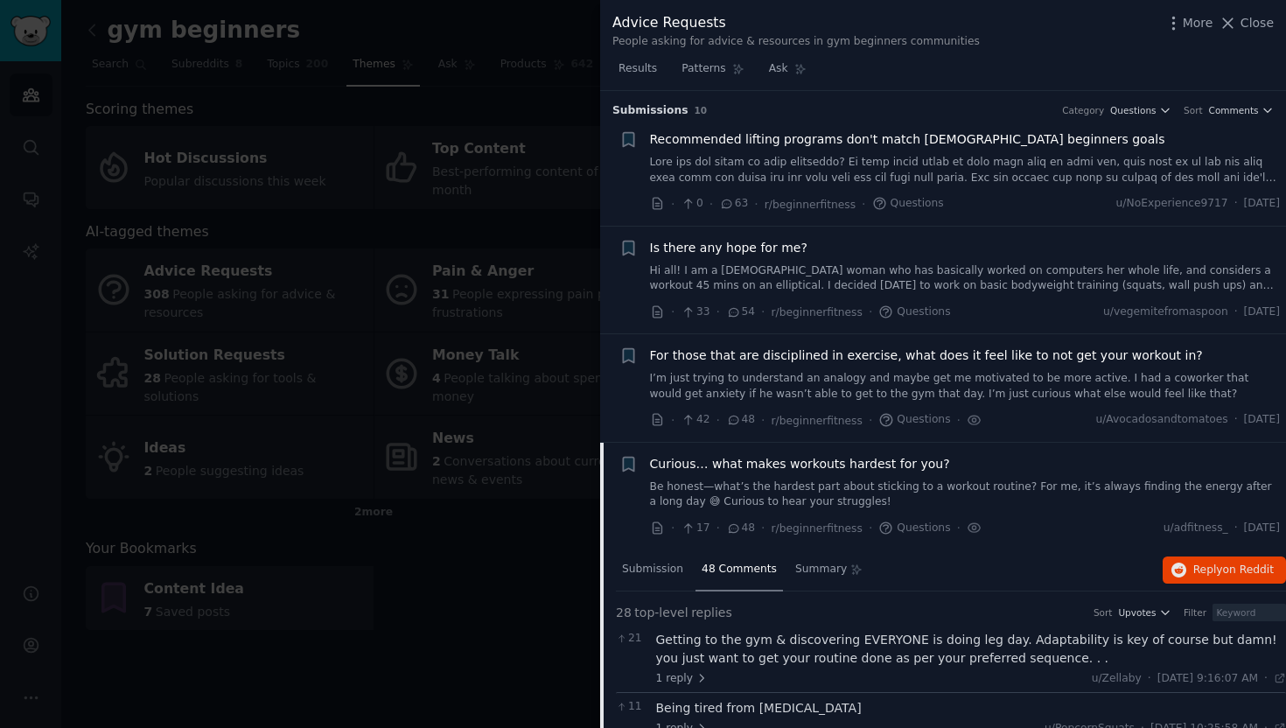
scroll to position [0, 0]
click at [925, 460] on span "Curious… what makes workouts hardest for you?" at bounding box center [800, 464] width 300 height 18
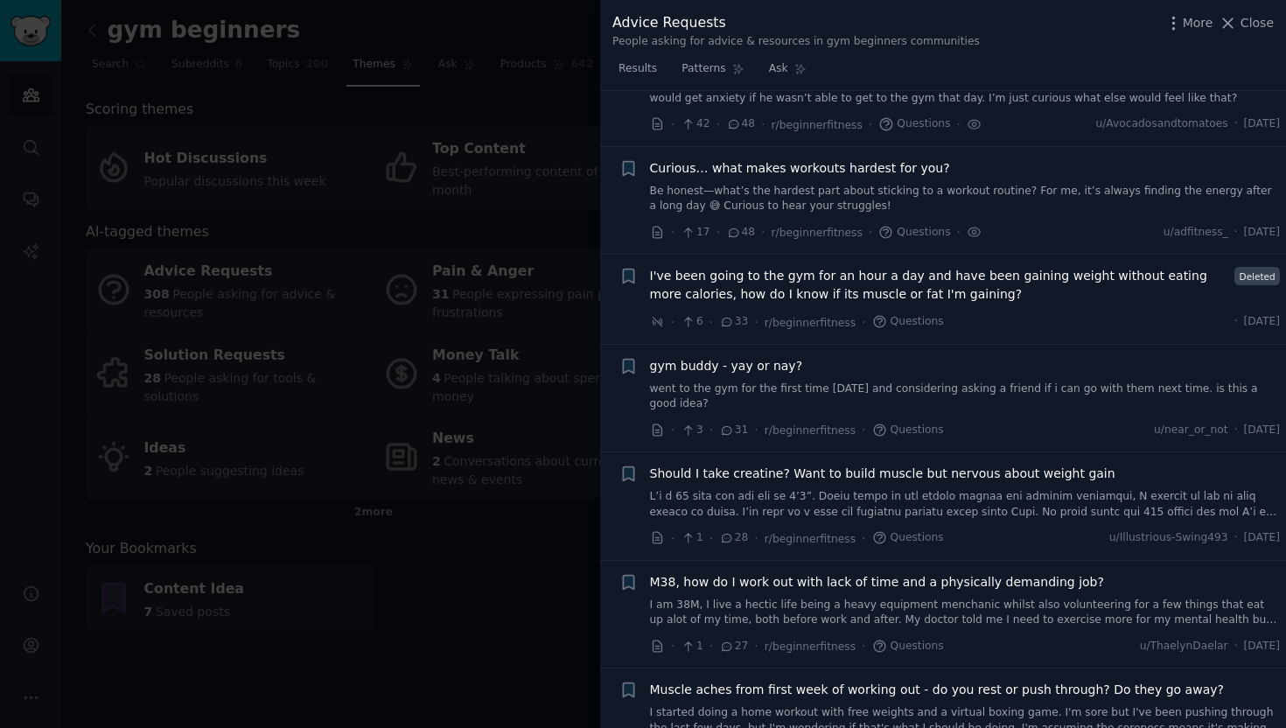
scroll to position [349, 0]
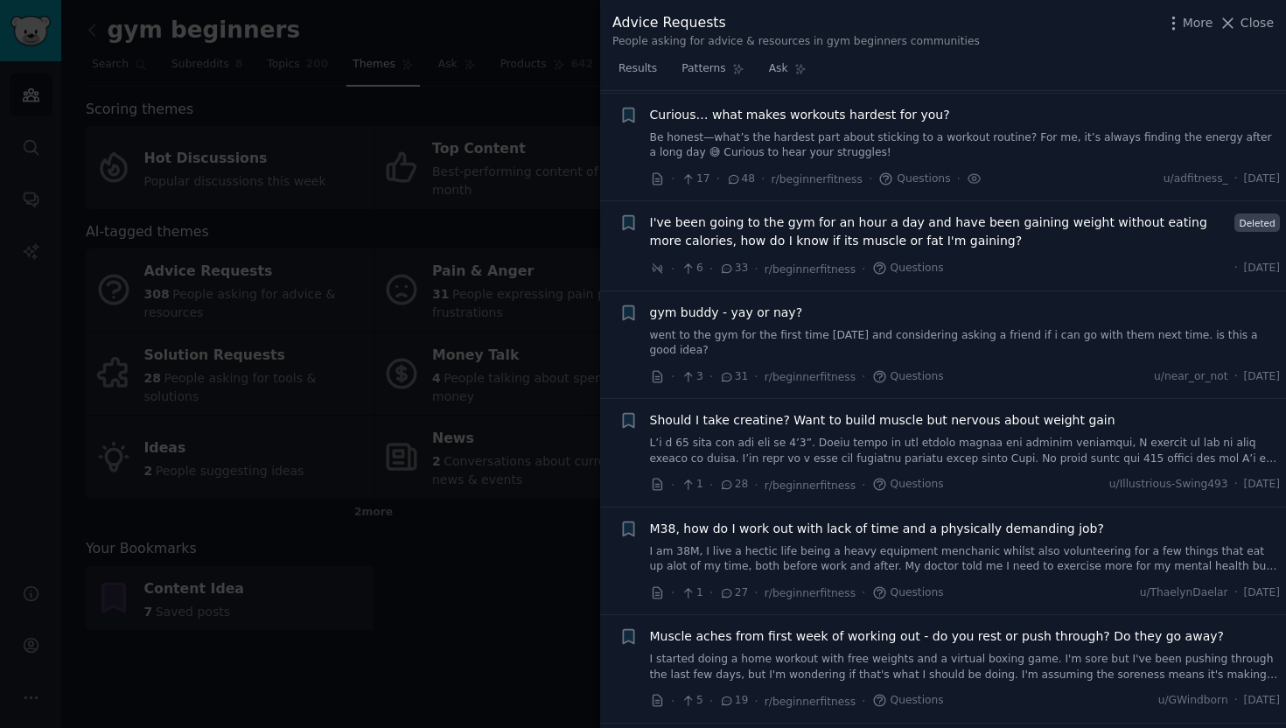
click at [991, 226] on span "I've been going to the gym for an hour a day and have been gaining weight witho…" at bounding box center [939, 231] width 579 height 37
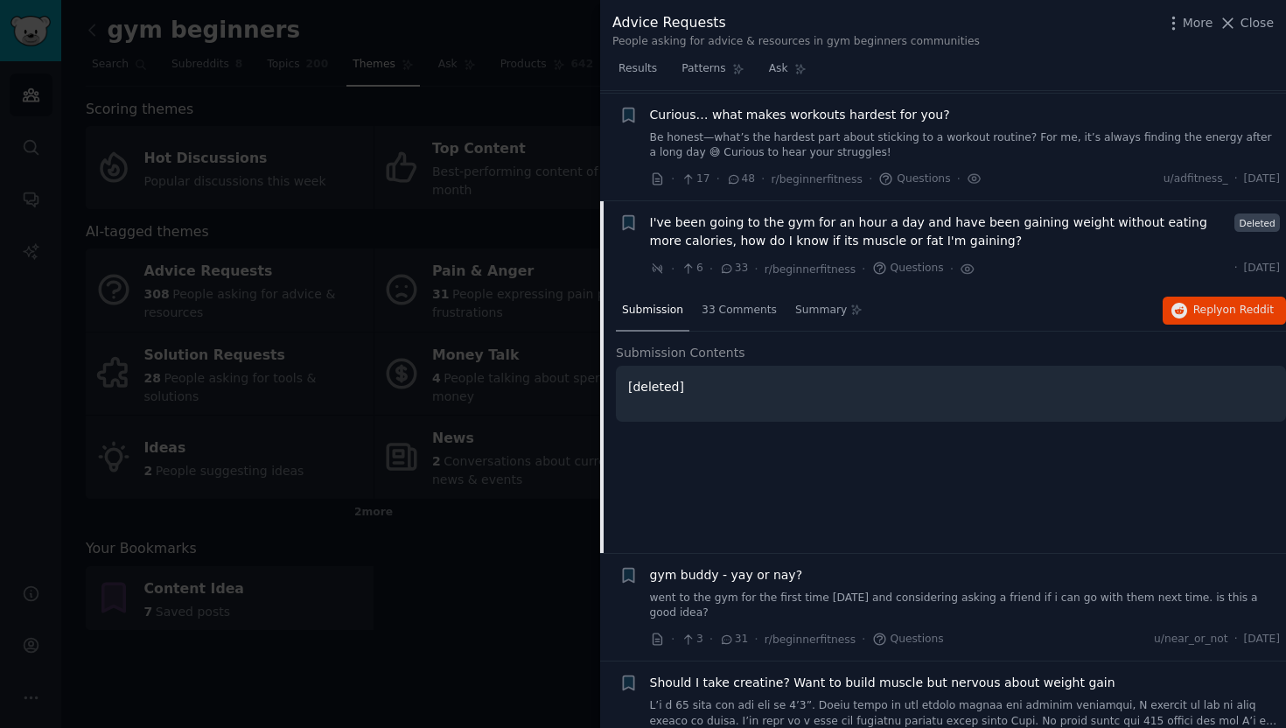
scroll to position [456, 0]
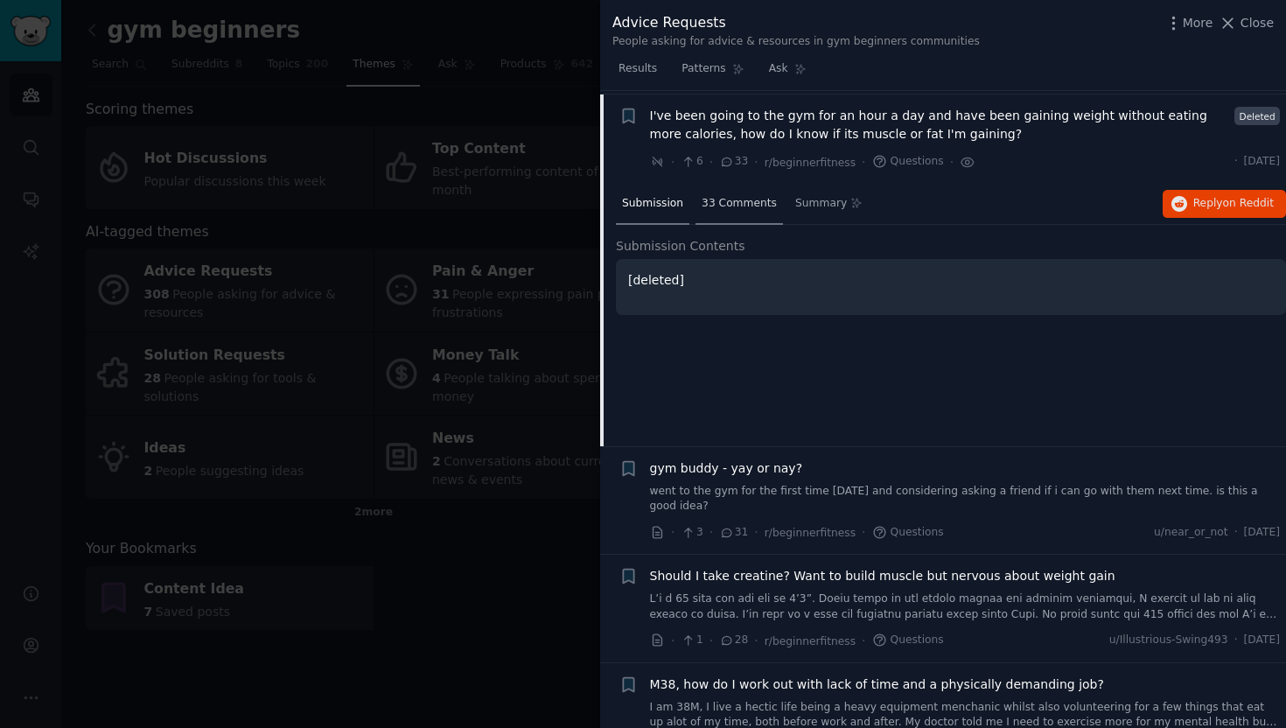
click at [737, 184] on div "33 Comments" at bounding box center [739, 205] width 87 height 42
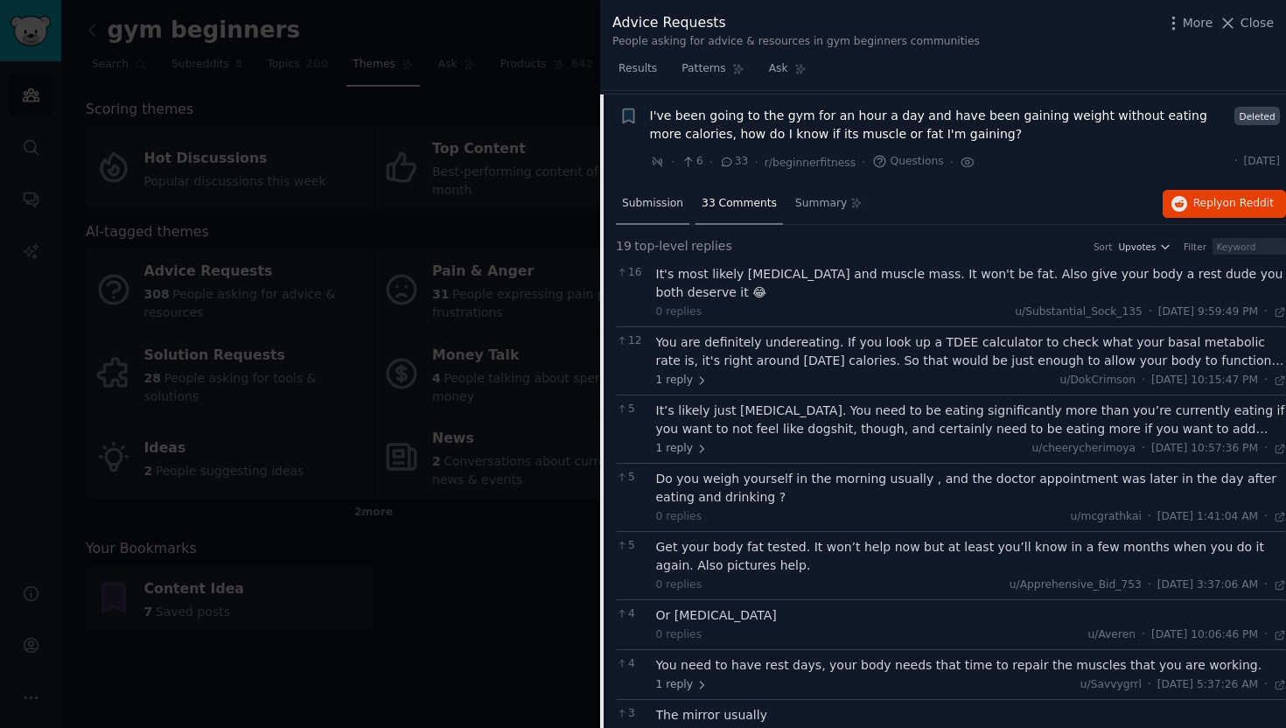
click at [655, 198] on span "Submission" at bounding box center [652, 204] width 61 height 16
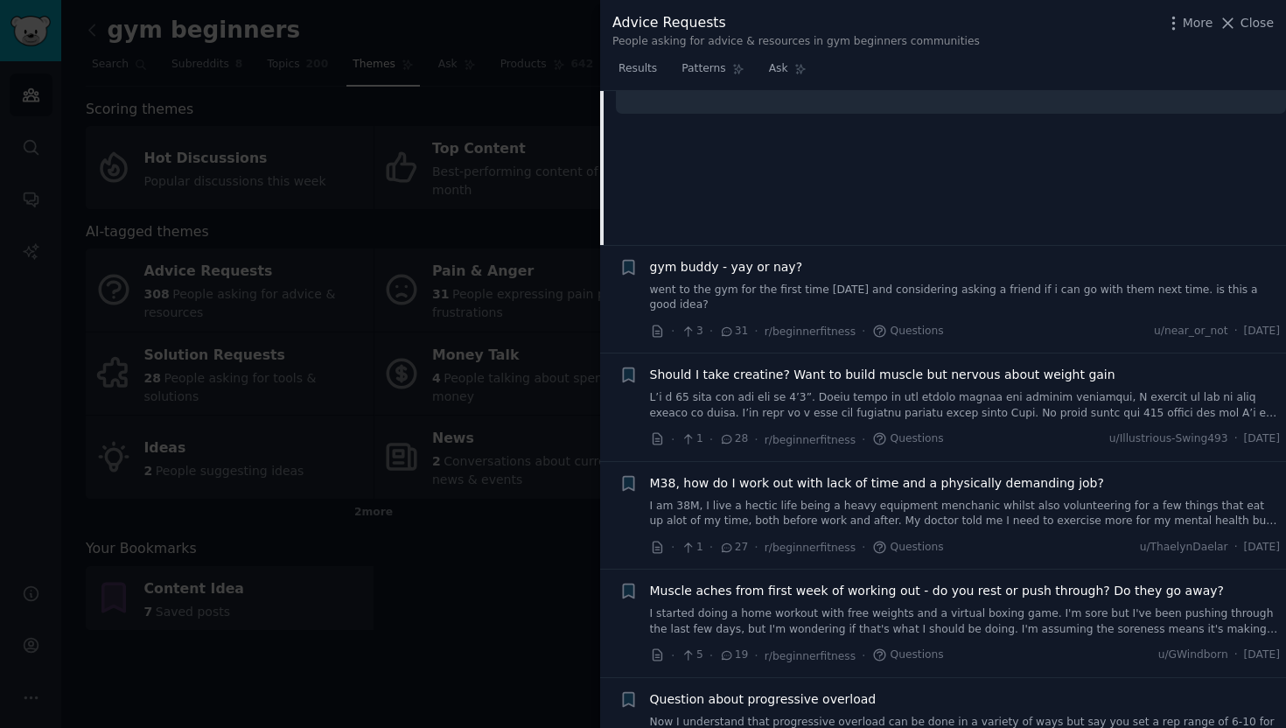
scroll to position [668, 0]
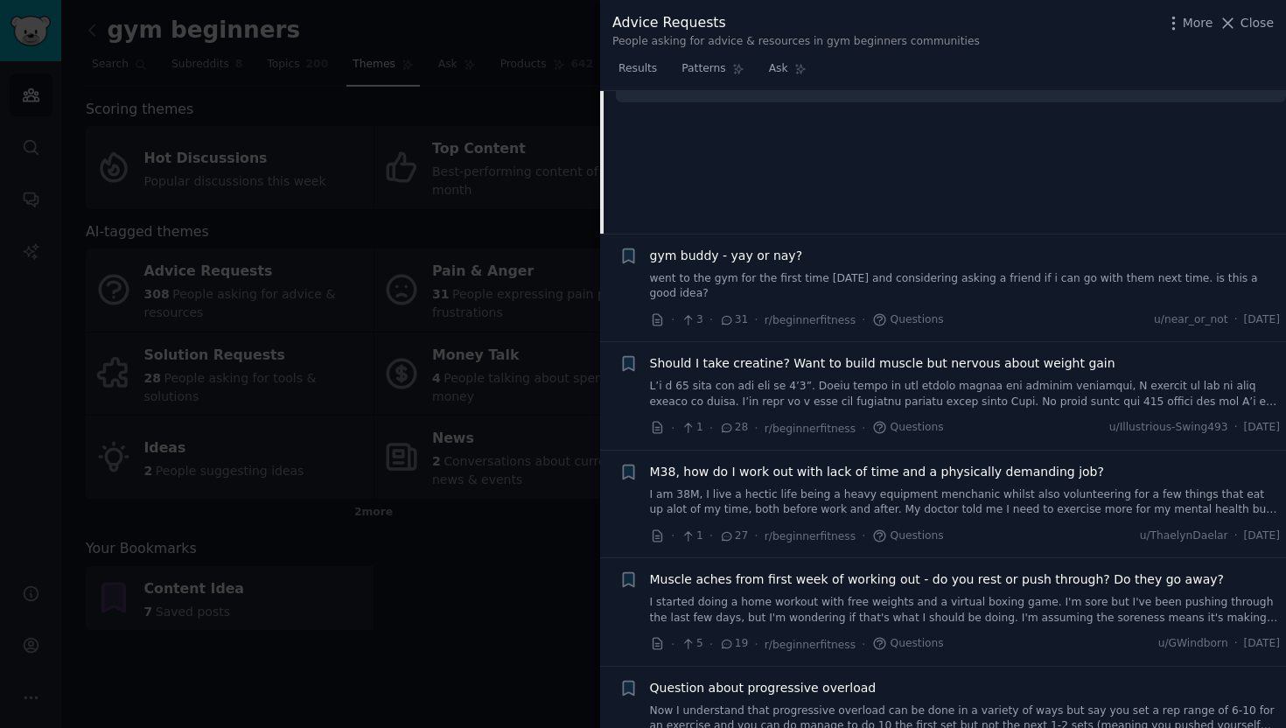
click at [869, 359] on span "Should I take creatine? Want to build muscle but nervous about weight gain" at bounding box center [882, 363] width 465 height 18
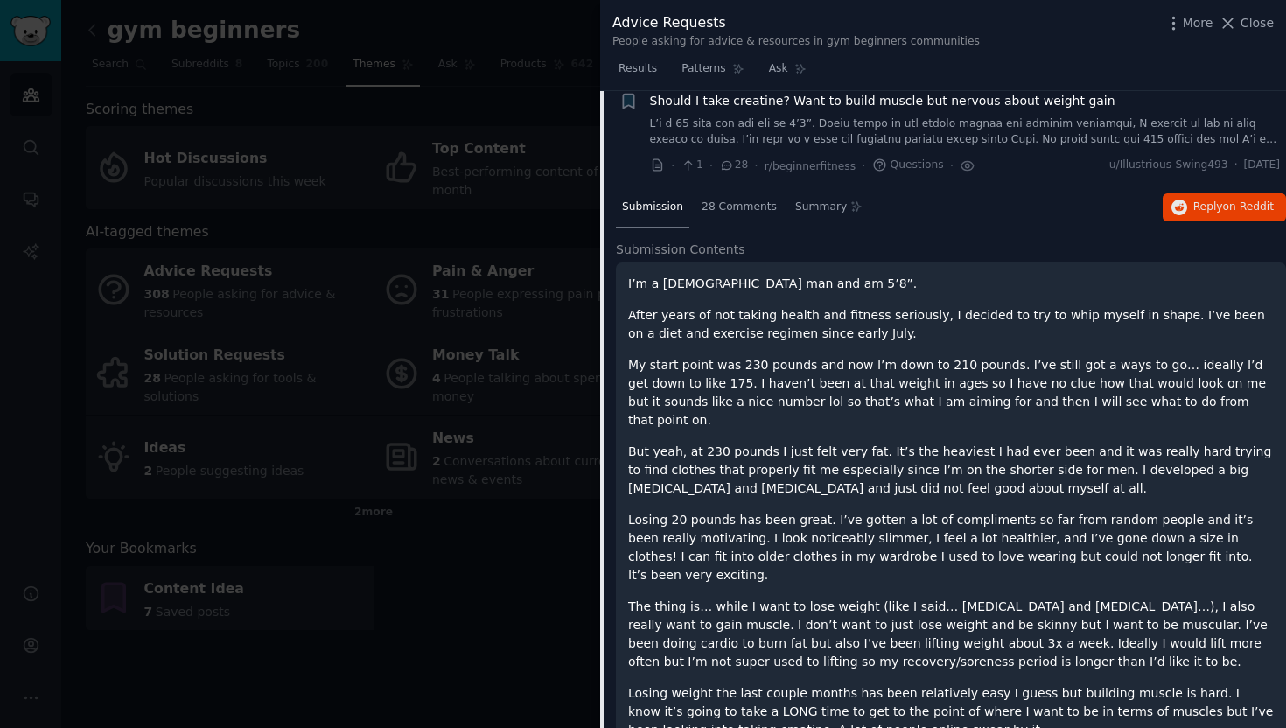
scroll to position [653, 0]
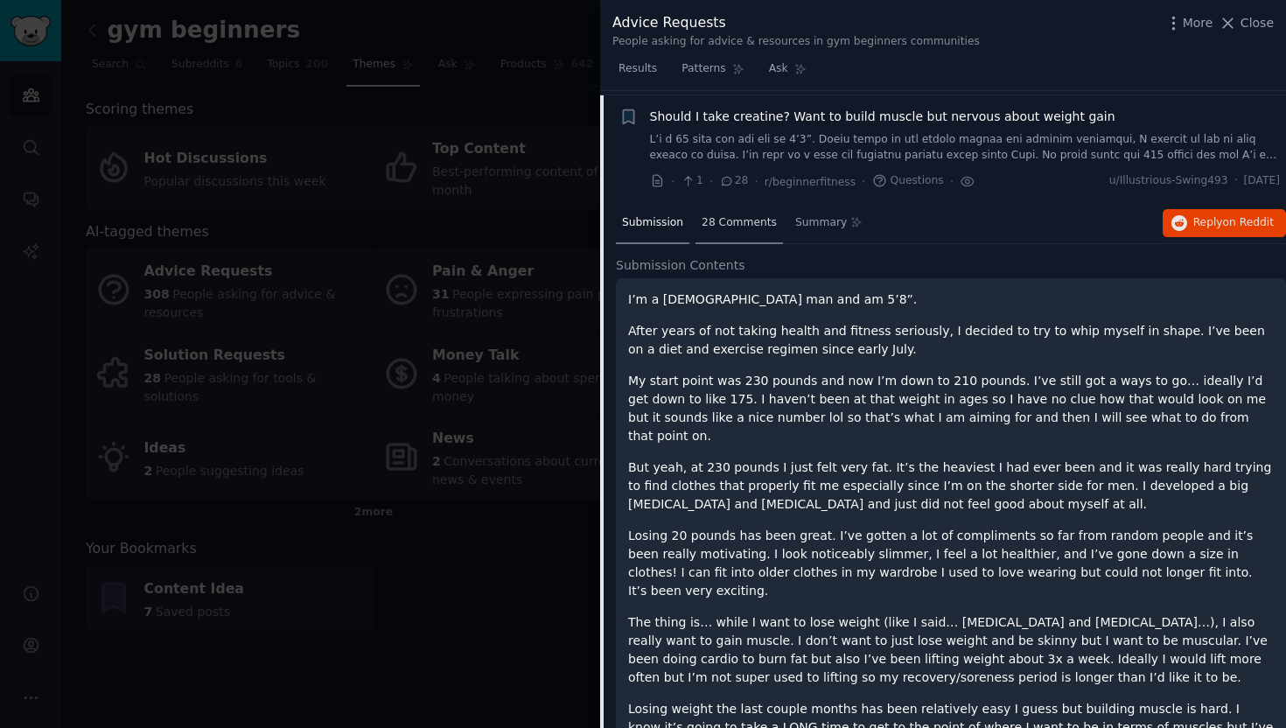
click at [740, 215] on span "28 Comments" at bounding box center [739, 223] width 75 height 16
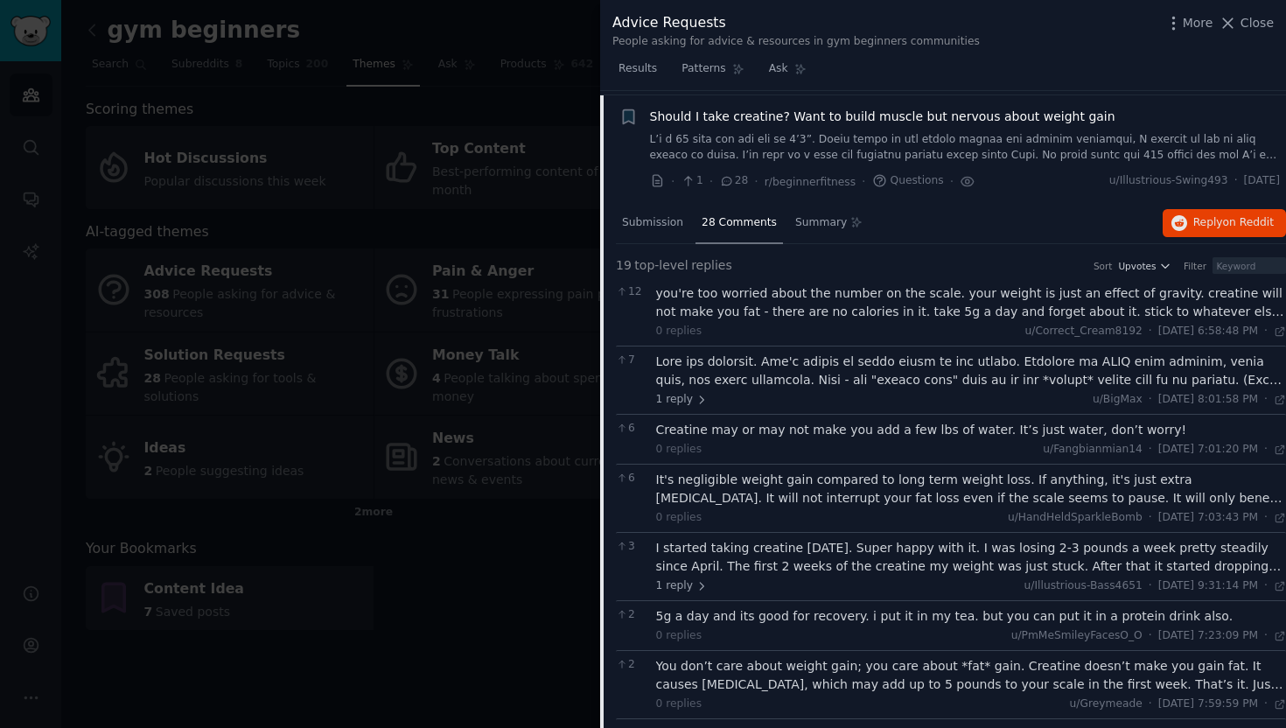
click at [888, 381] on div at bounding box center [971, 371] width 631 height 37
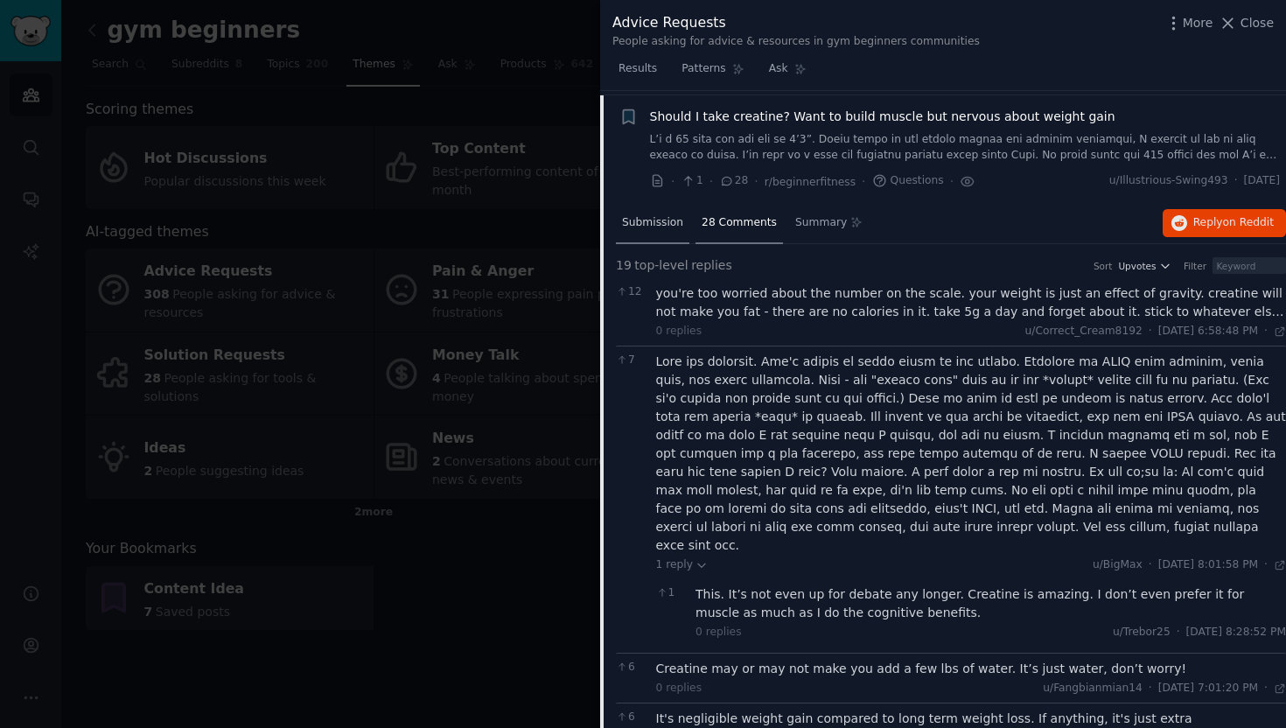
click at [659, 215] on span "Submission" at bounding box center [652, 223] width 61 height 16
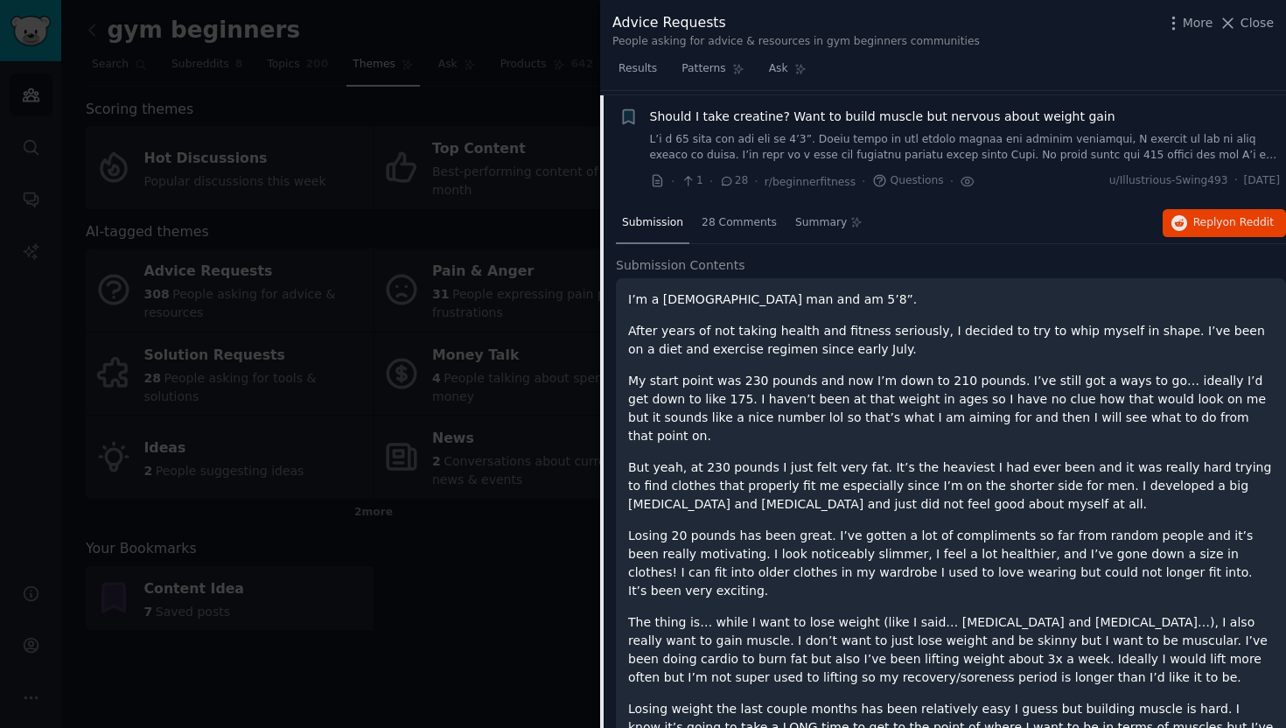
click at [924, 109] on span "Should I take creatine? Want to build muscle but nervous about weight gain" at bounding box center [882, 117] width 465 height 18
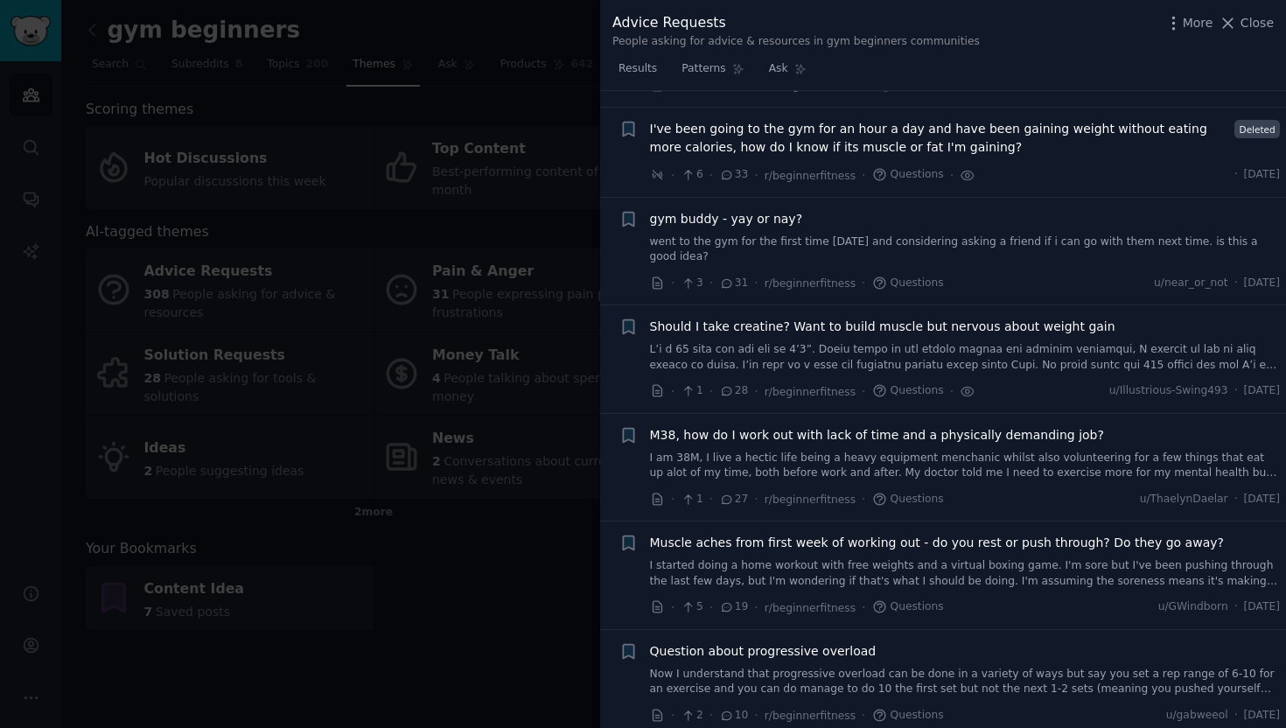
click at [911, 536] on span "Muscle aches from first week of working out - do you rest or push through? Do t…" at bounding box center [937, 543] width 574 height 18
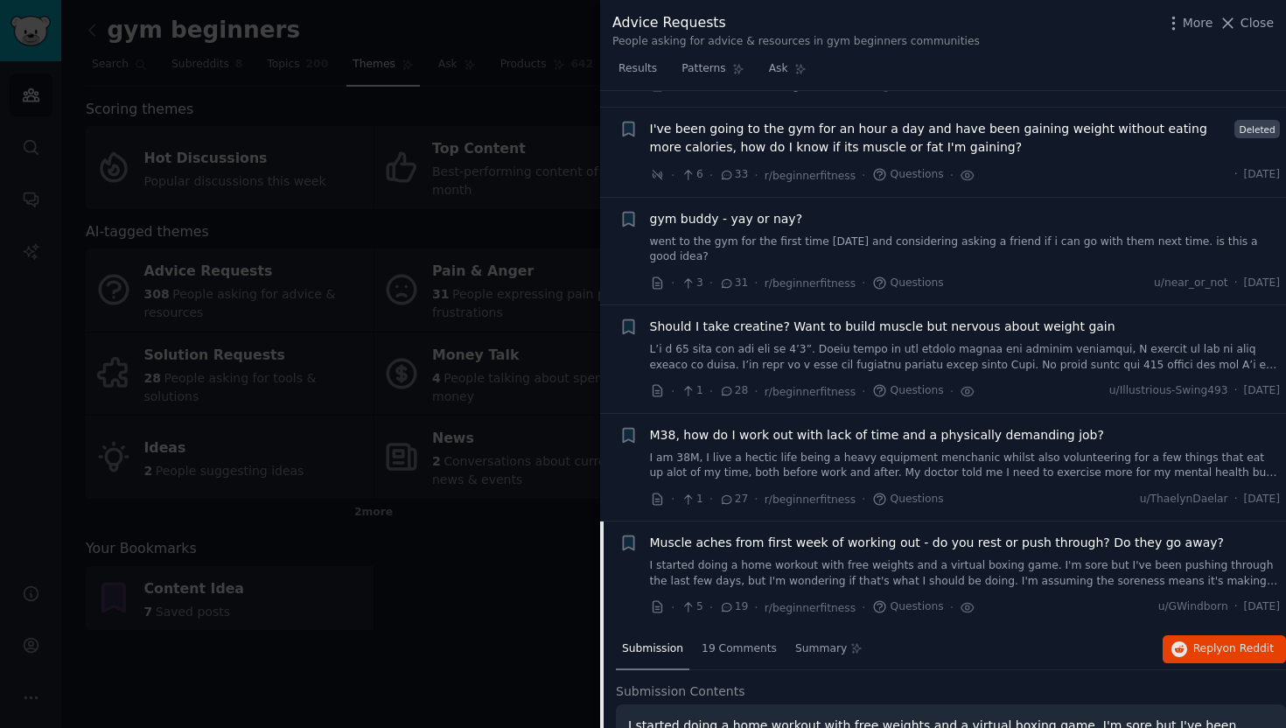
scroll to position [705, 0]
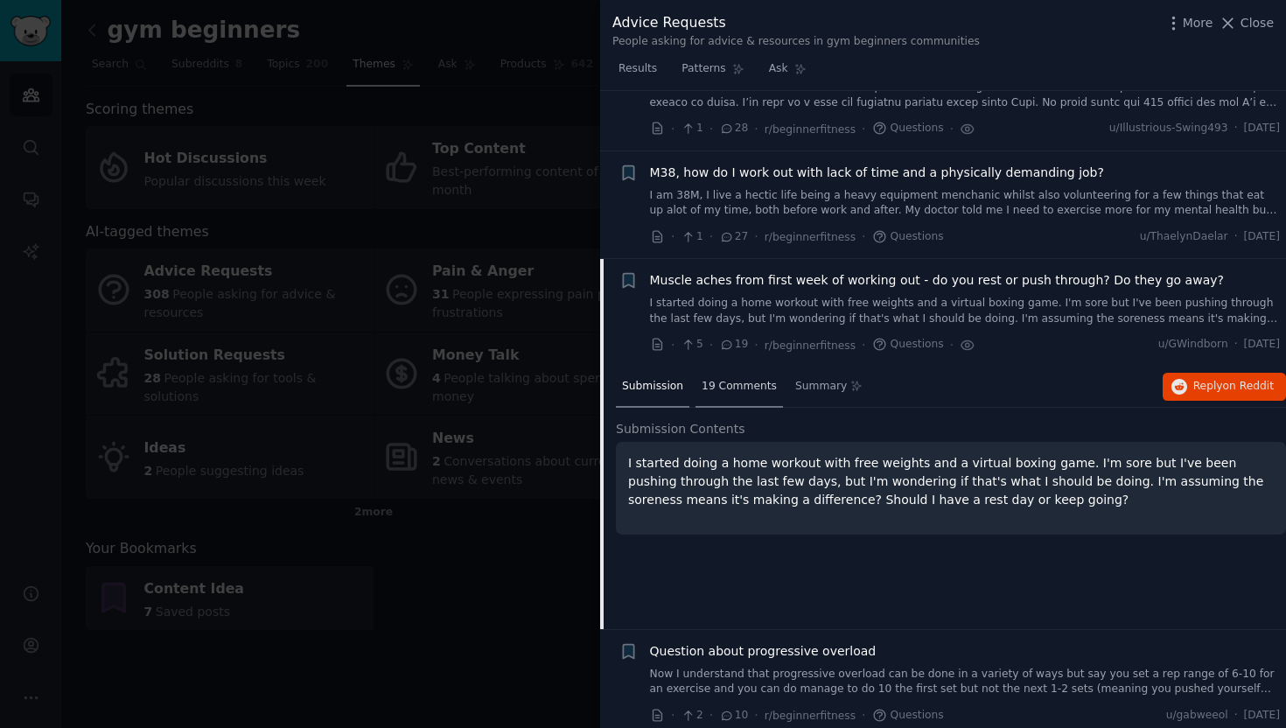
click at [767, 387] on div "19 Comments" at bounding box center [739, 388] width 87 height 42
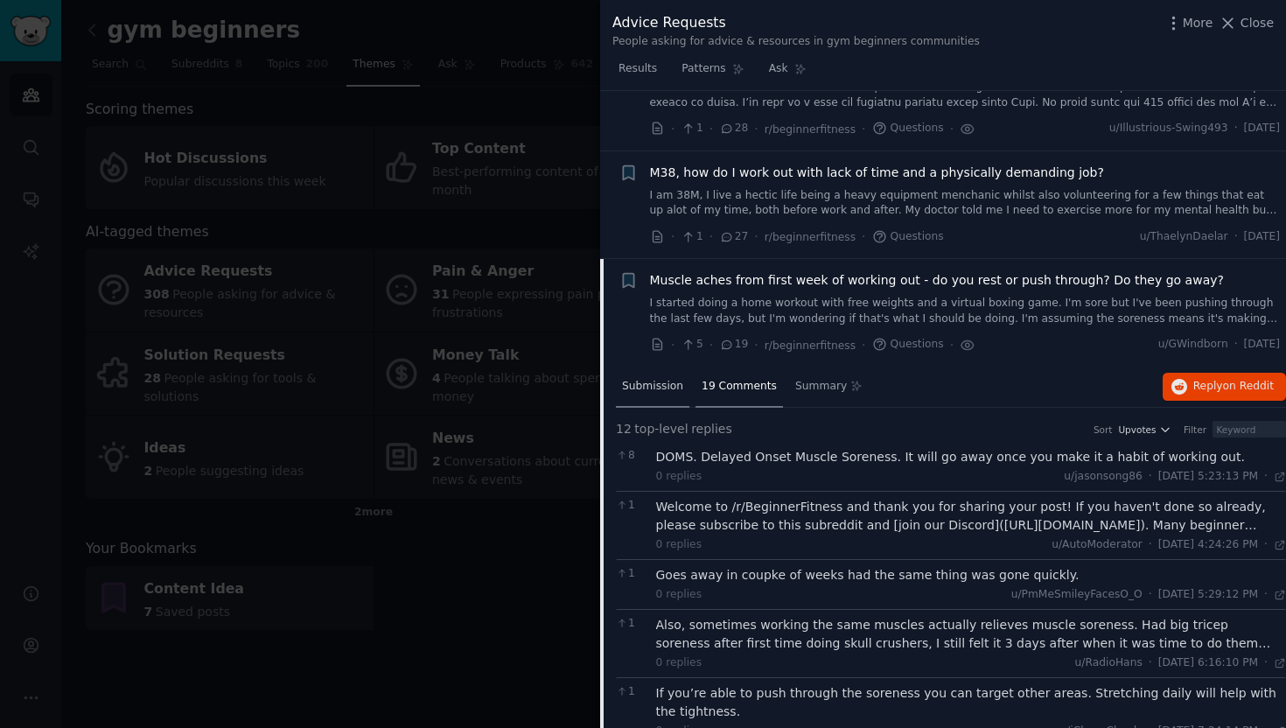
click at [674, 385] on div "Submission" at bounding box center [652, 388] width 73 height 42
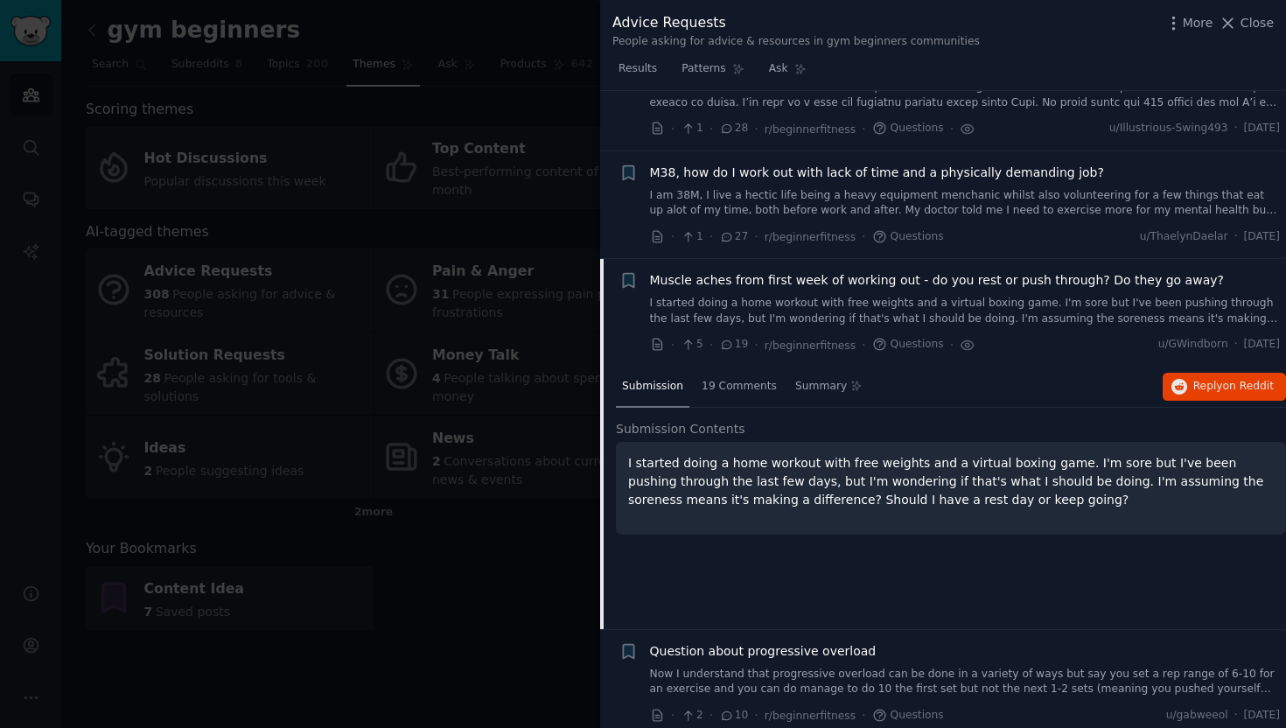
click at [808, 653] on div "Question about progressive overload Now I understand that progressive overload …" at bounding box center [965, 669] width 631 height 55
click at [821, 642] on span "Question about progressive overload" at bounding box center [763, 651] width 227 height 18
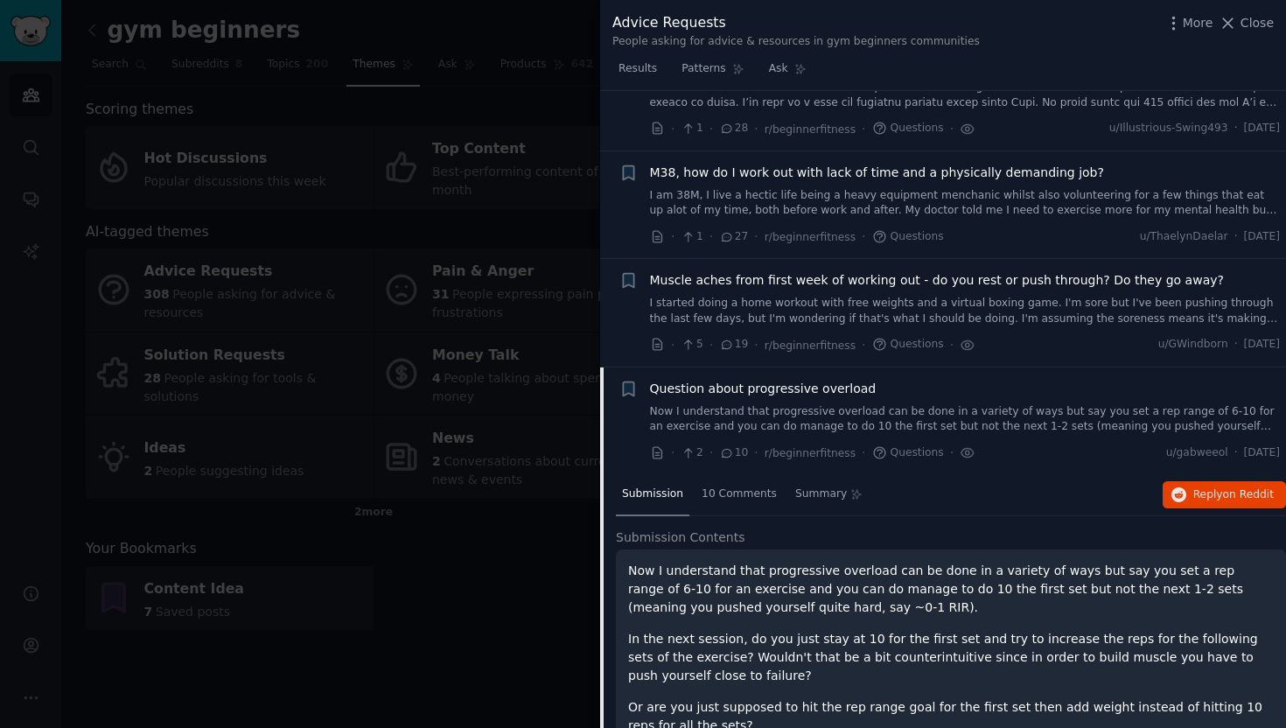
scroll to position [797, 0]
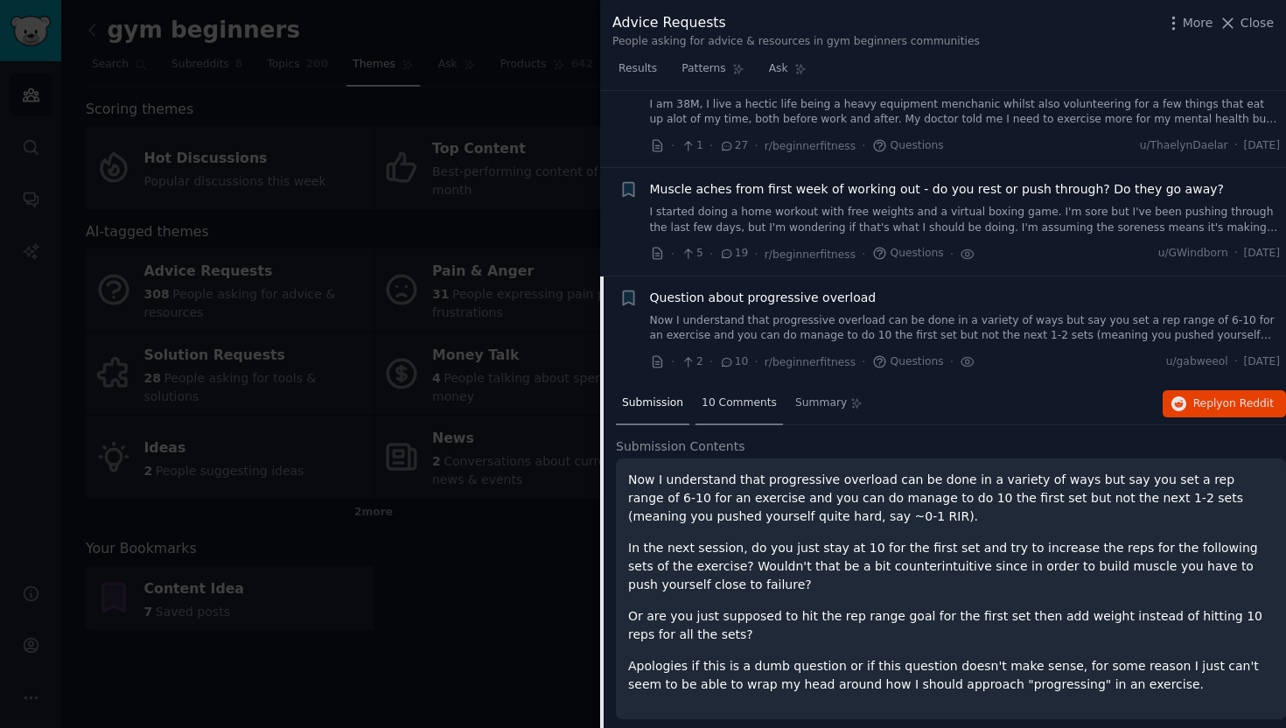
click at [738, 383] on div "10 Comments" at bounding box center [739, 404] width 87 height 42
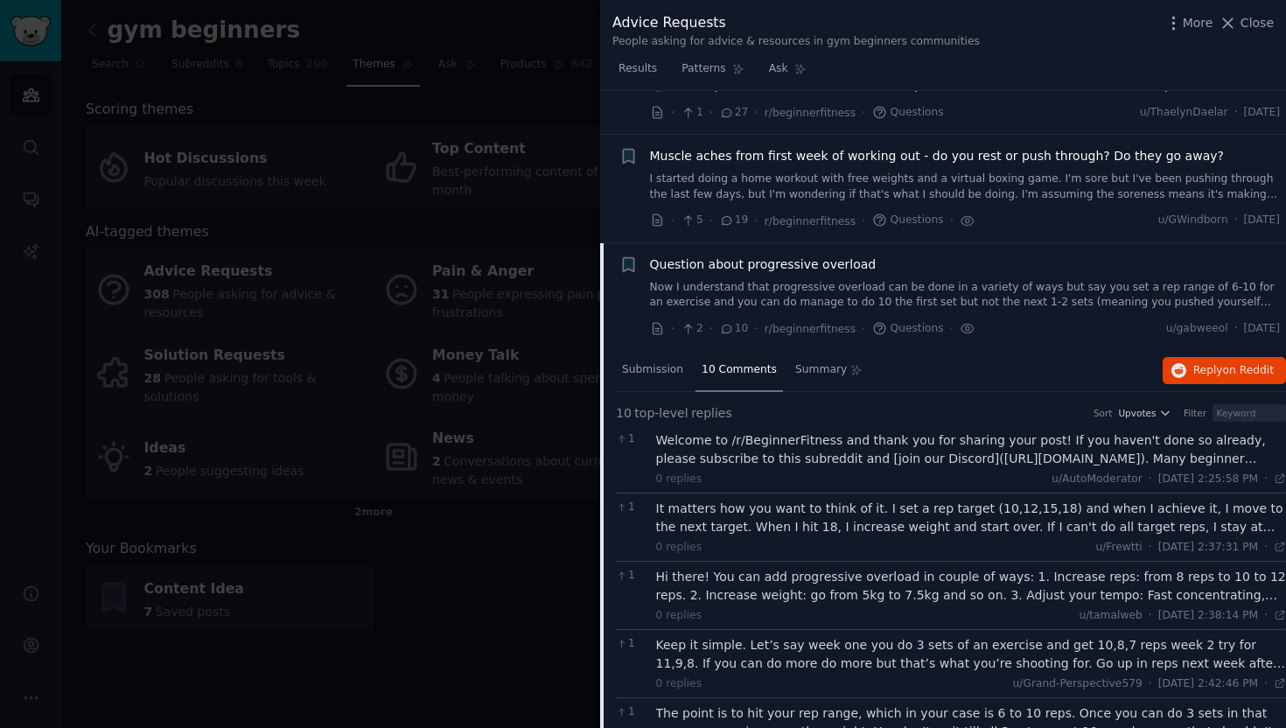
scroll to position [835, 0]
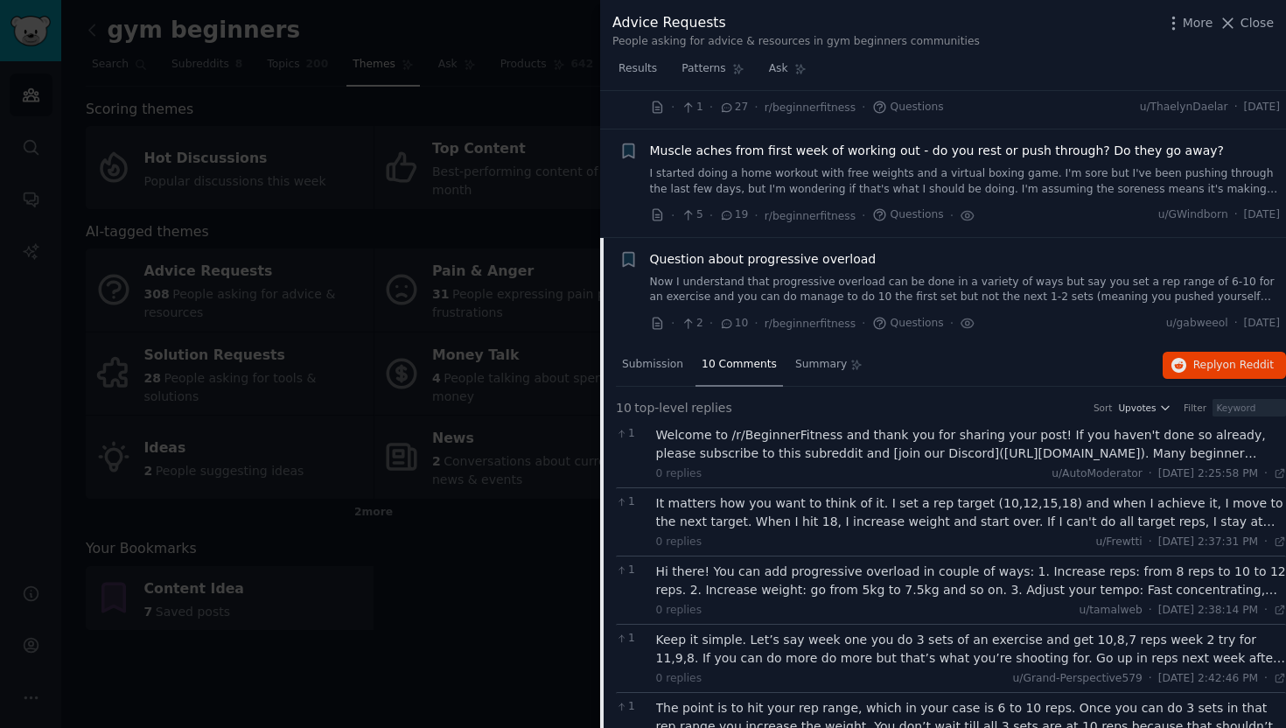
click at [899, 575] on div "Hi there! You can add progressive overload in couple of ways: 1. Increase reps:…" at bounding box center [971, 581] width 631 height 37
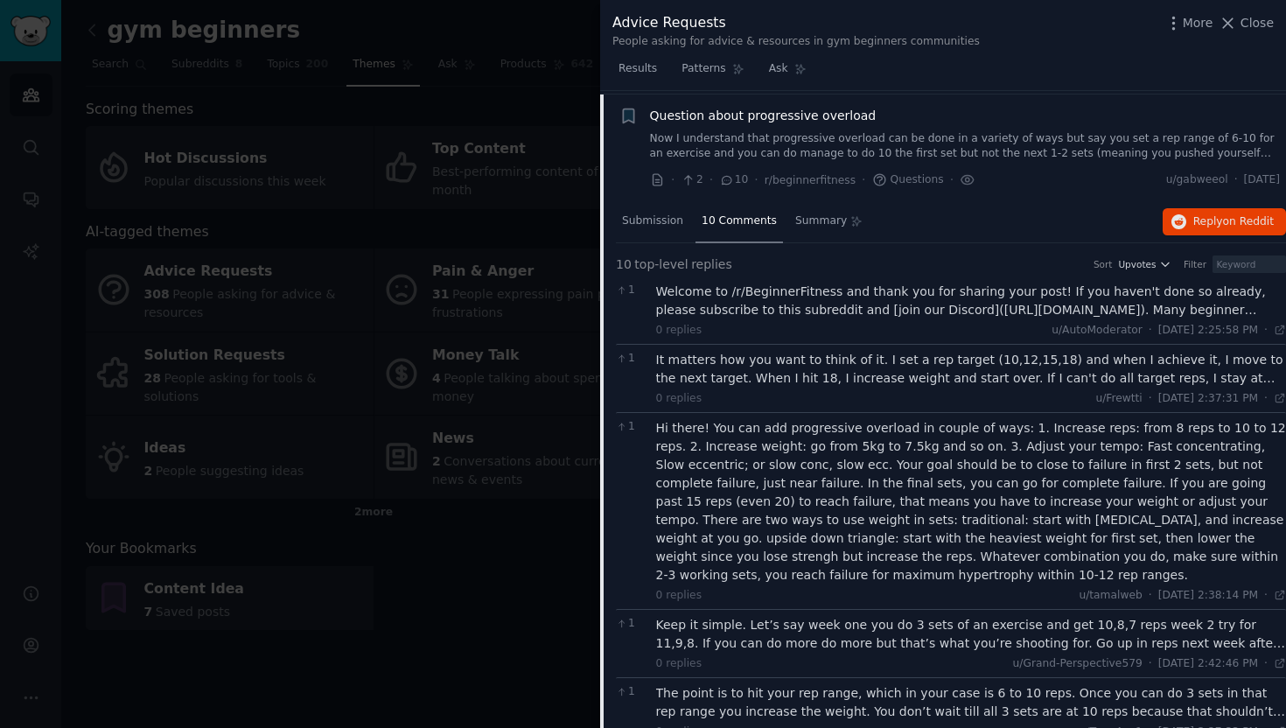
scroll to position [997, 0]
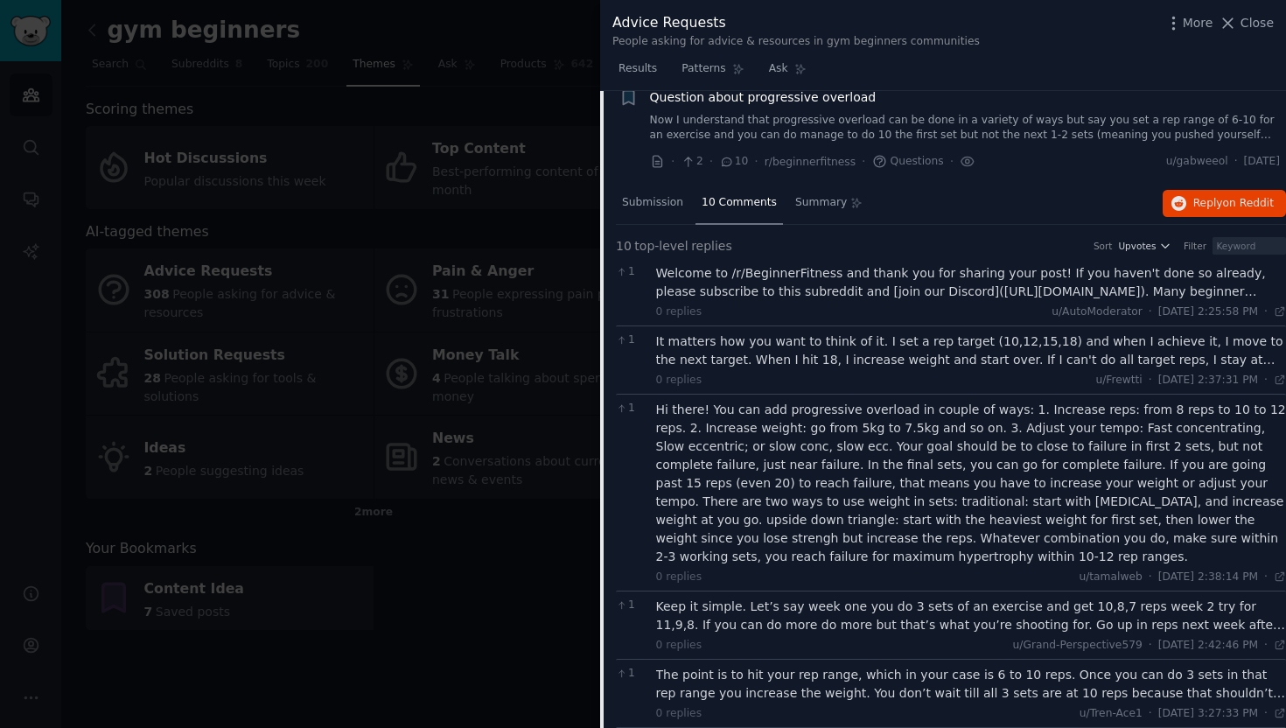
click at [935, 672] on div "The point is to hit your rep range, which in your case is 6 to 10 reps. Once yo…" at bounding box center [971, 684] width 631 height 37
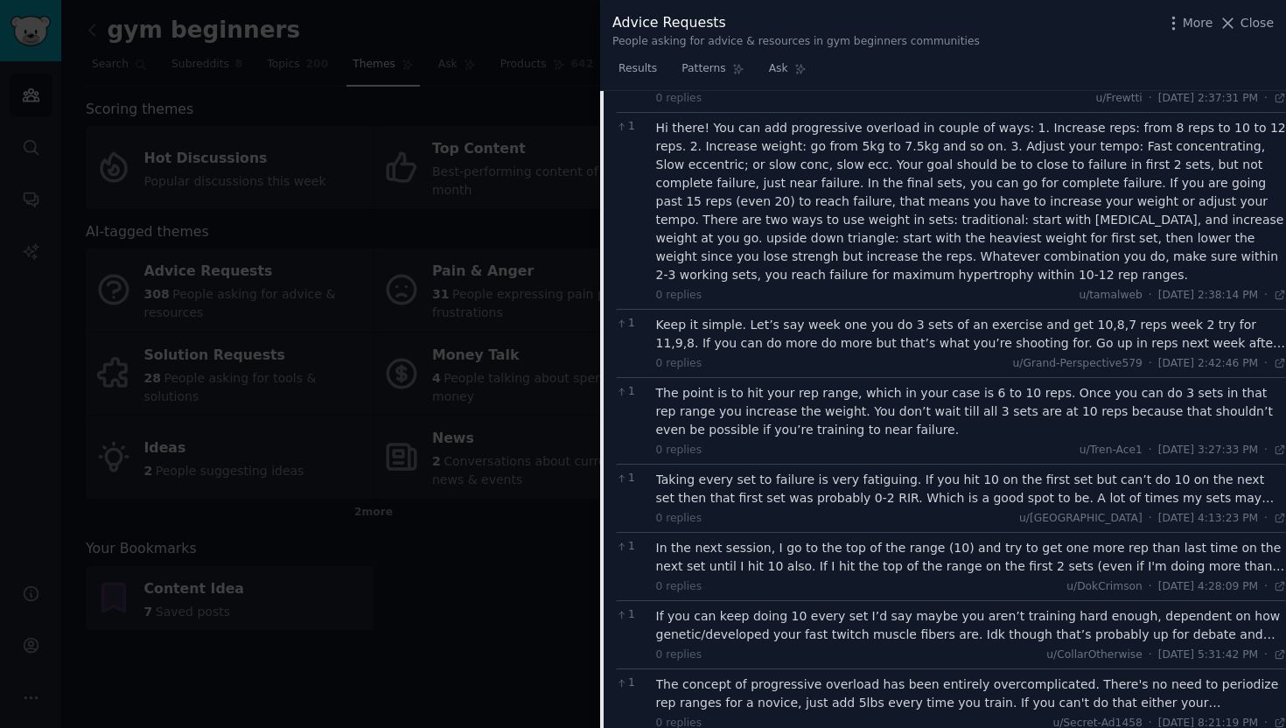
scroll to position [1294, 0]
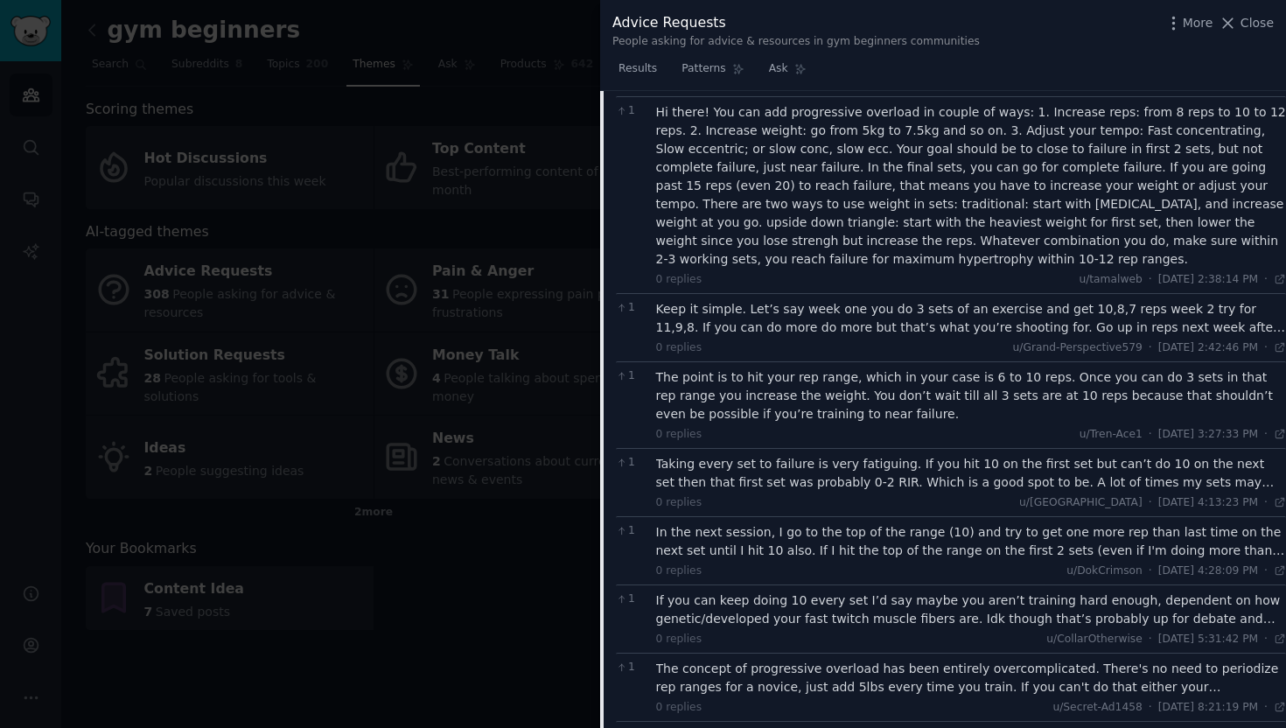
click at [949, 523] on div "In the next session, I go to the top of the range (10) and try to get one more …" at bounding box center [971, 541] width 631 height 37
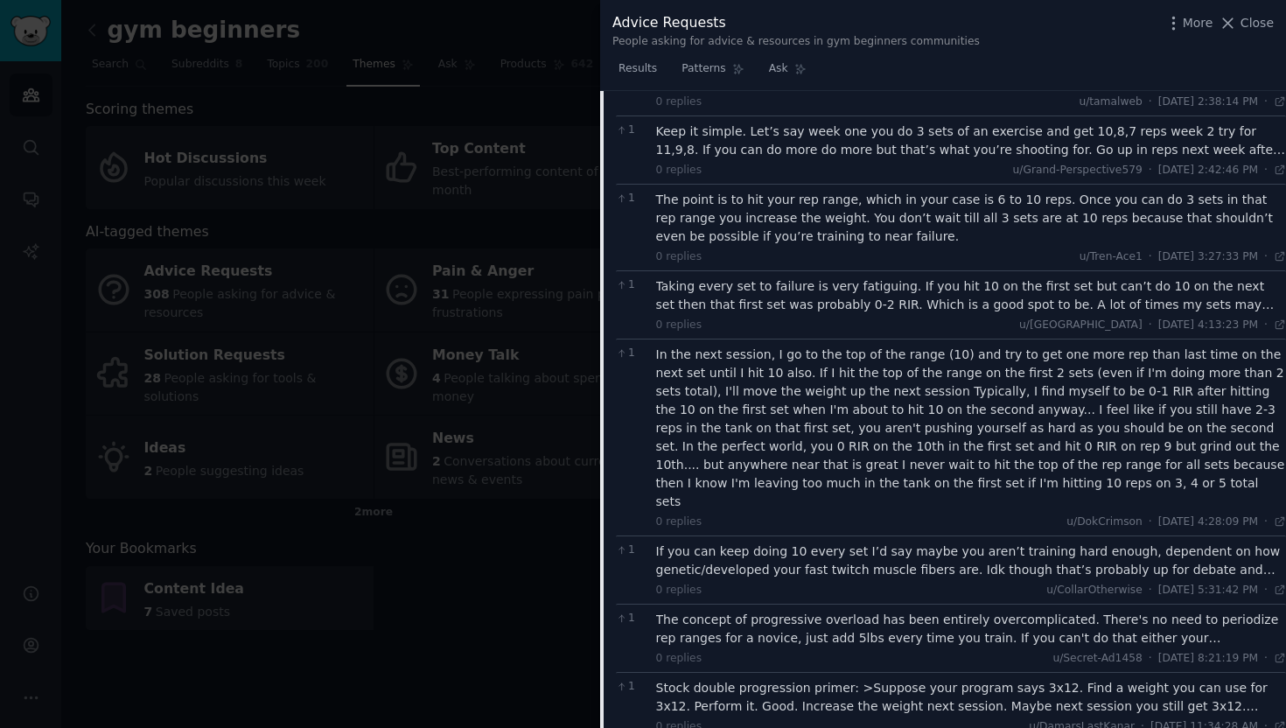
scroll to position [1471, 0]
